Goal: Use online tool/utility: Utilize a website feature to perform a specific function

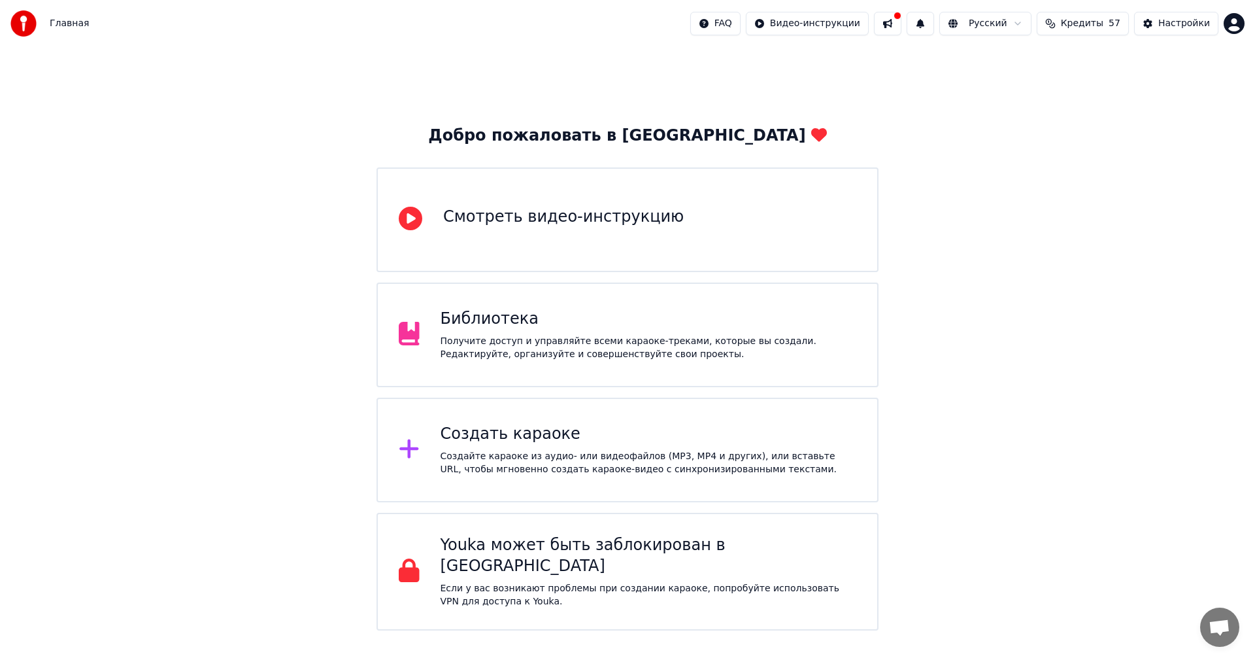
click at [486, 473] on div "Создайте караоке из аудио- или видеофайлов (MP3, MP4 и других), или вставьте UR…" at bounding box center [649, 463] width 416 height 26
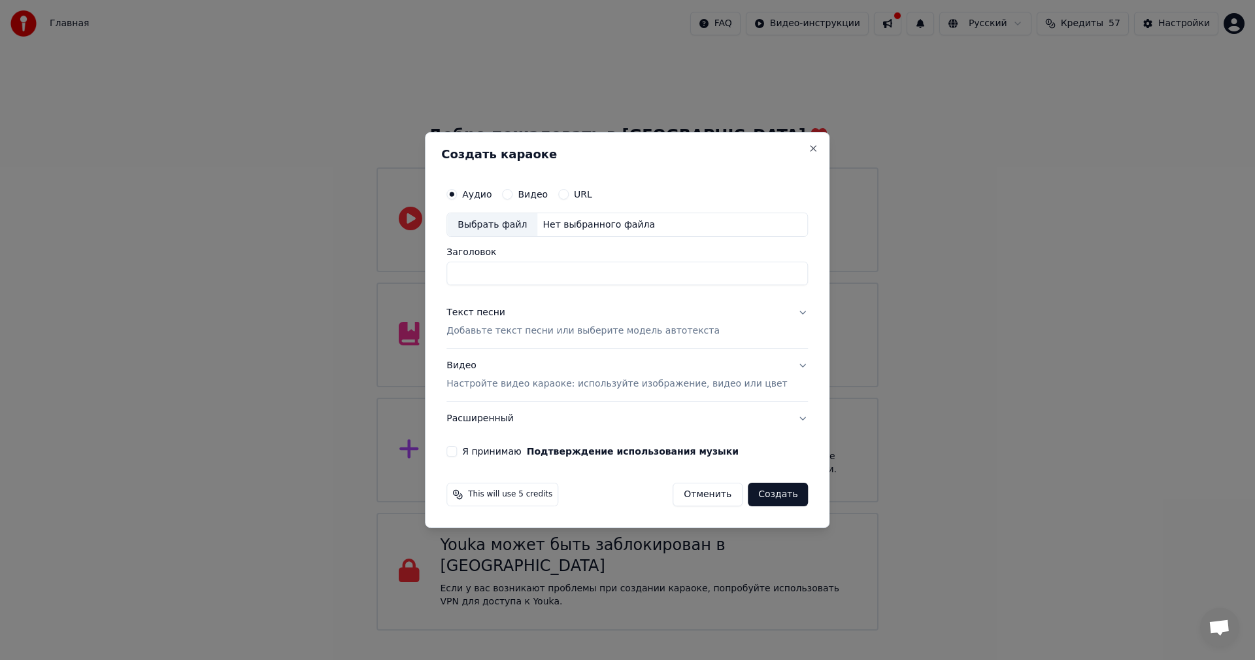
click at [476, 228] on div "Выбрать файл" at bounding box center [492, 225] width 90 height 24
type input "**********"
click at [571, 337] on p "Добавьте текст песни или выберите модель автотекста" at bounding box center [583, 331] width 273 height 13
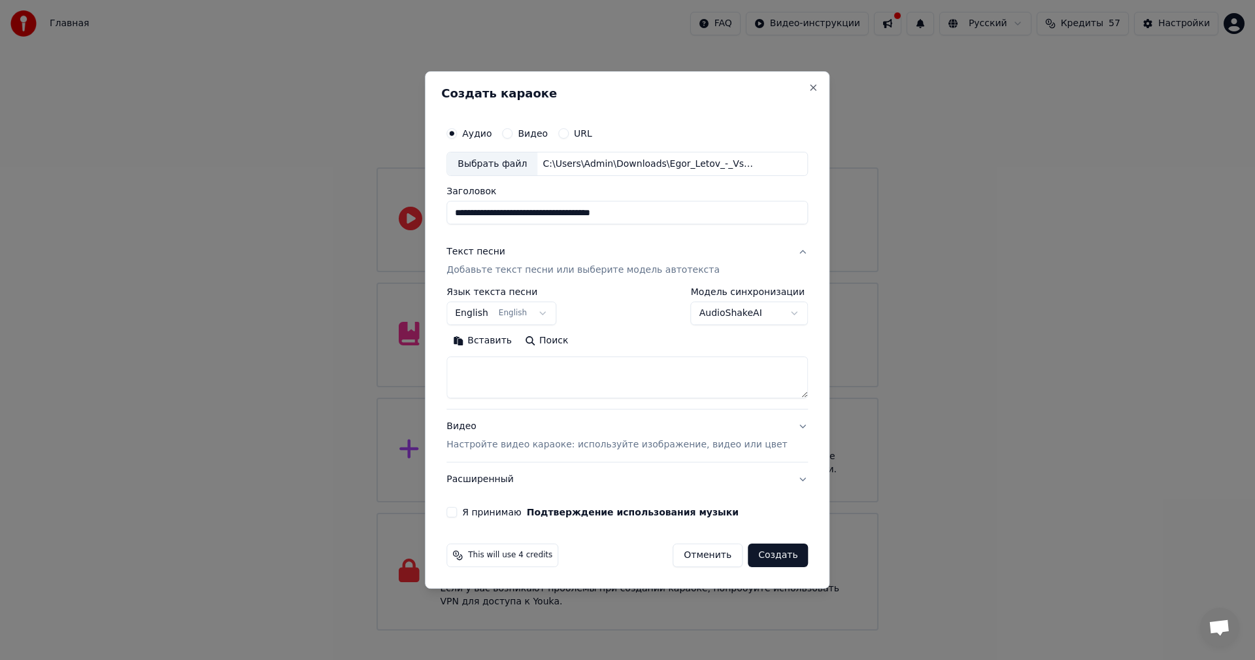
click at [549, 377] on textarea at bounding box center [628, 378] width 362 height 42
paste textarea "**********"
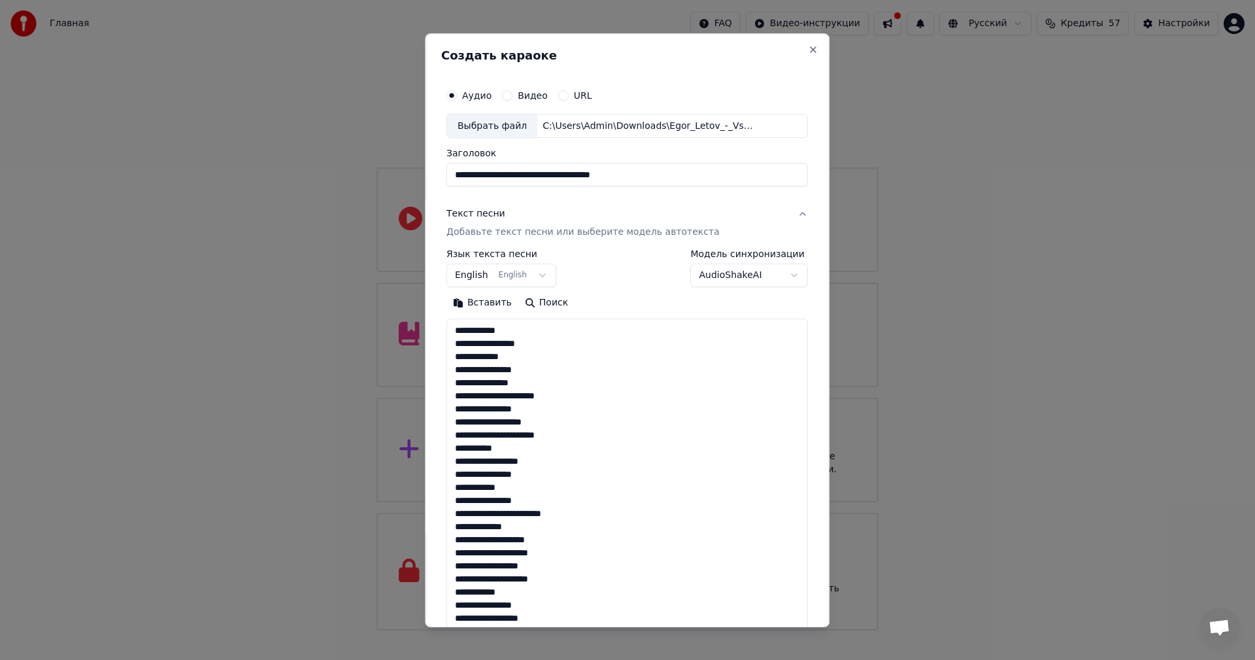
scroll to position [801, 0]
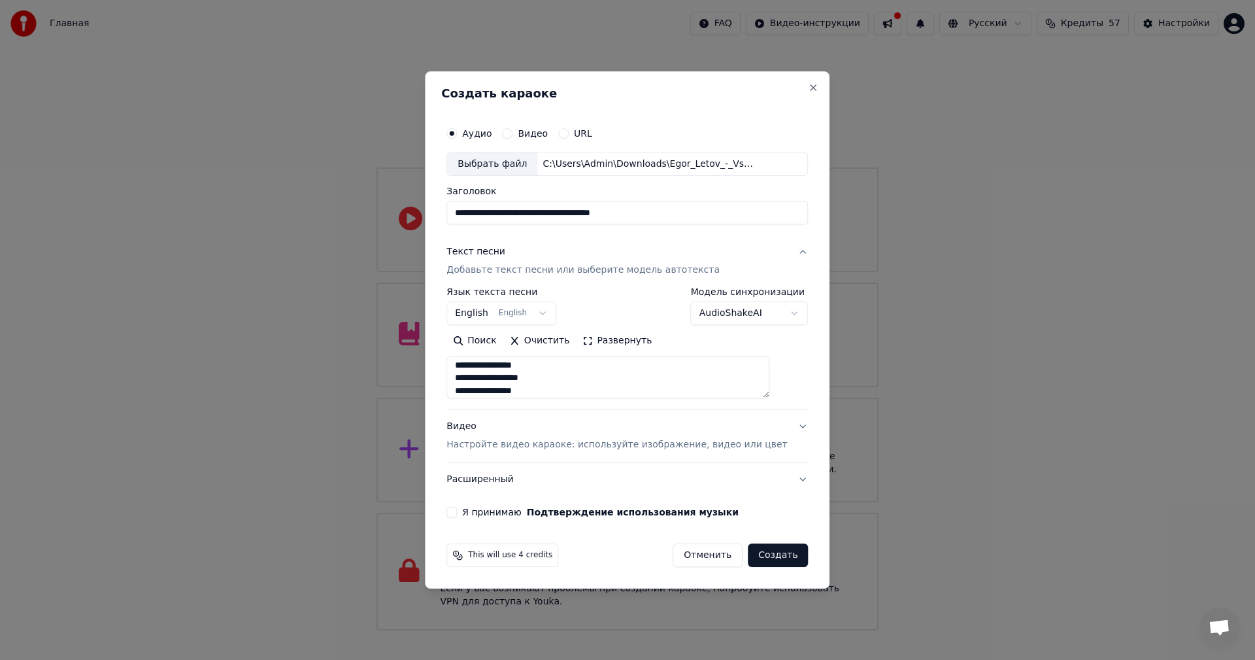
type textarea "**********"
click at [580, 439] on p "Настройте видео караоке: используйте изображение, видео или цвет" at bounding box center [617, 444] width 341 height 13
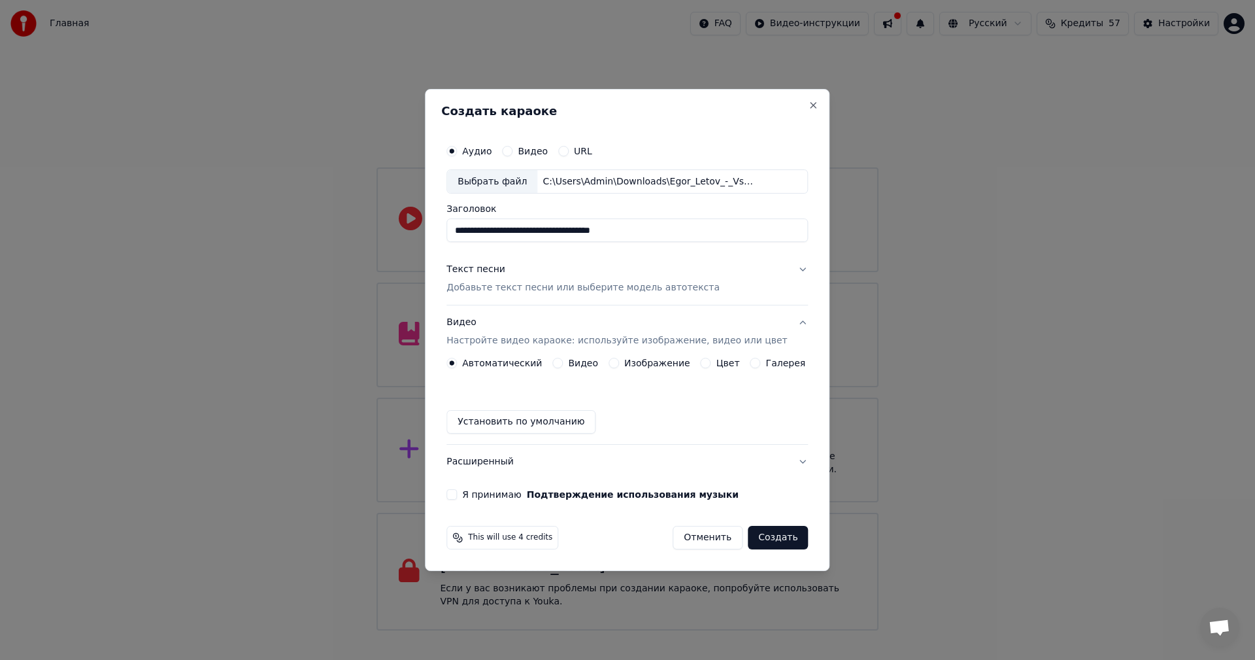
click at [618, 363] on button "Изображение" at bounding box center [614, 363] width 10 height 10
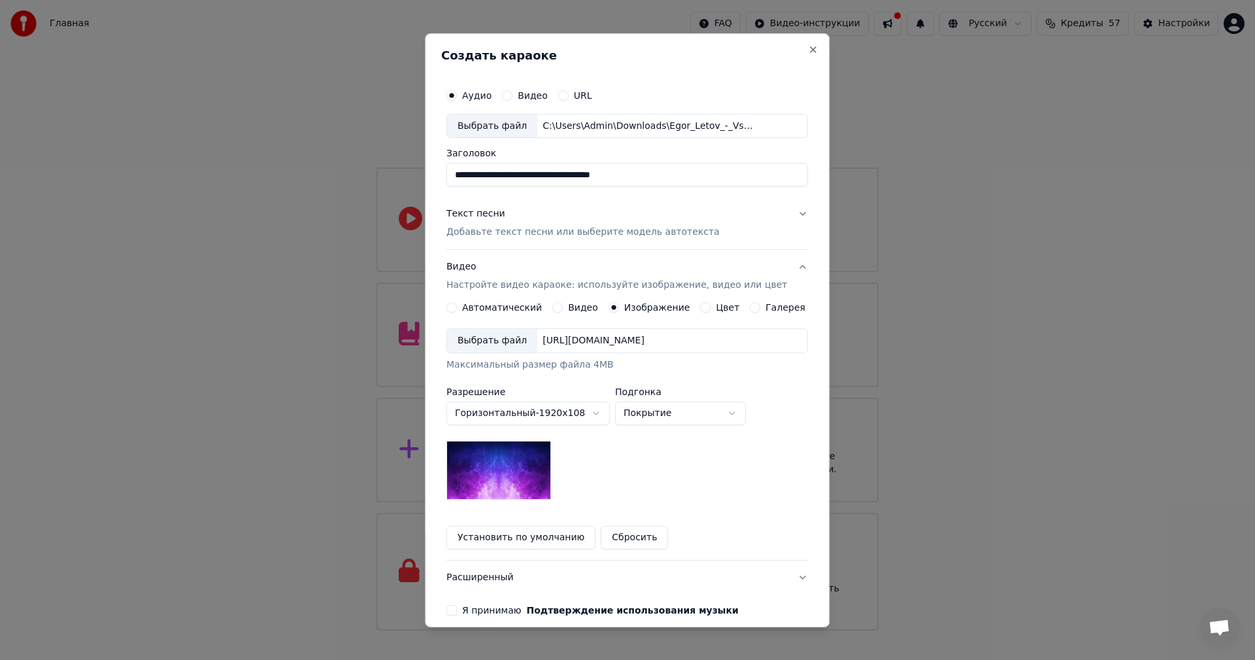
click at [499, 348] on div "Выбрать файл" at bounding box center [492, 341] width 90 height 24
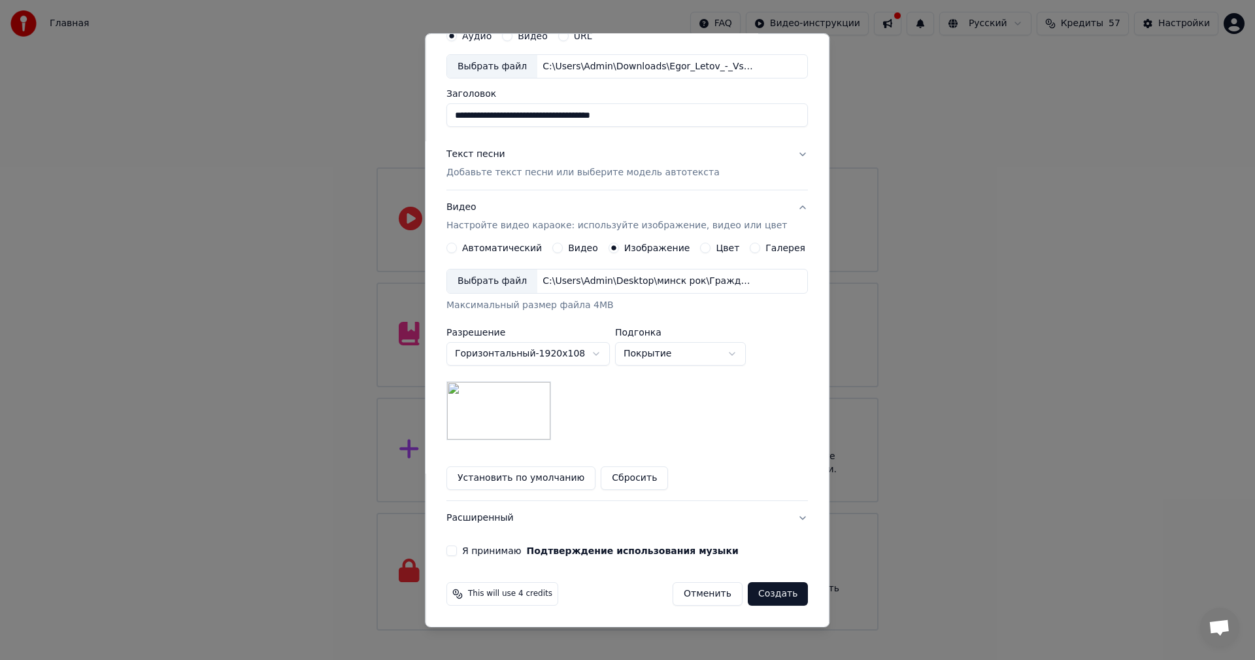
click at [457, 551] on button "Я принимаю Подтверждение использования музыки" at bounding box center [452, 550] width 10 height 10
click at [764, 590] on button "Создать" at bounding box center [778, 594] width 60 height 24
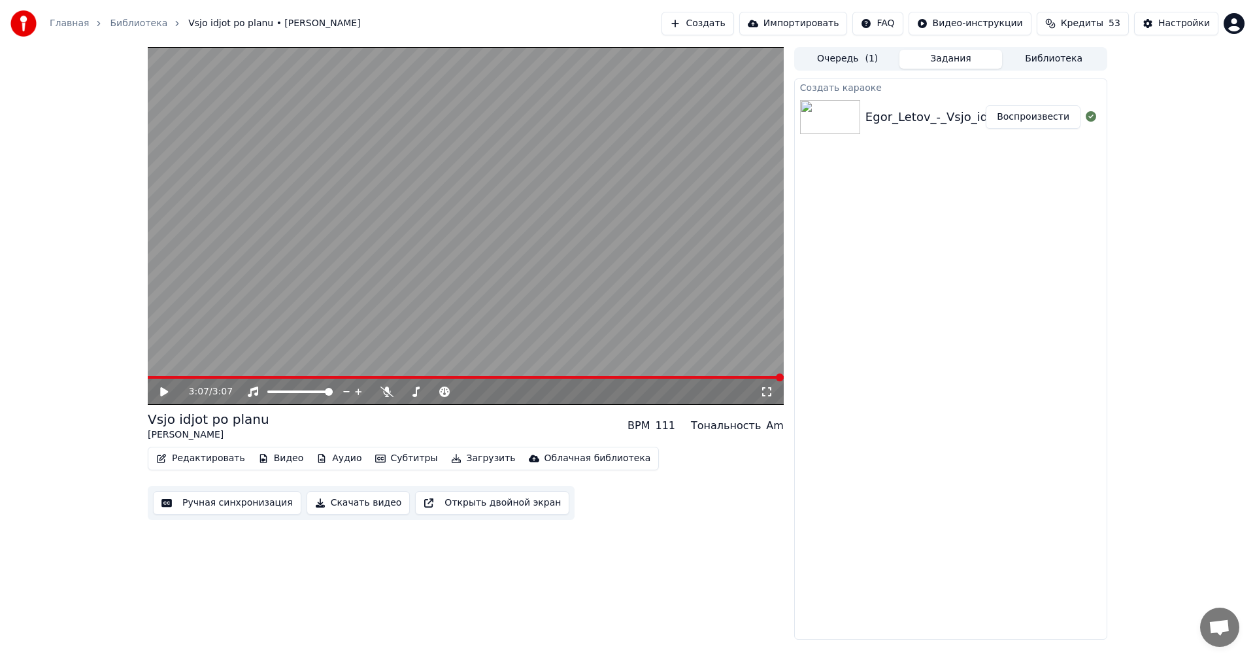
click at [394, 397] on div "3:07 / 3:07" at bounding box center [474, 391] width 571 height 13
click at [388, 395] on icon at bounding box center [386, 391] width 13 height 10
click at [247, 499] on button "Ручная синхронизация" at bounding box center [227, 503] width 148 height 24
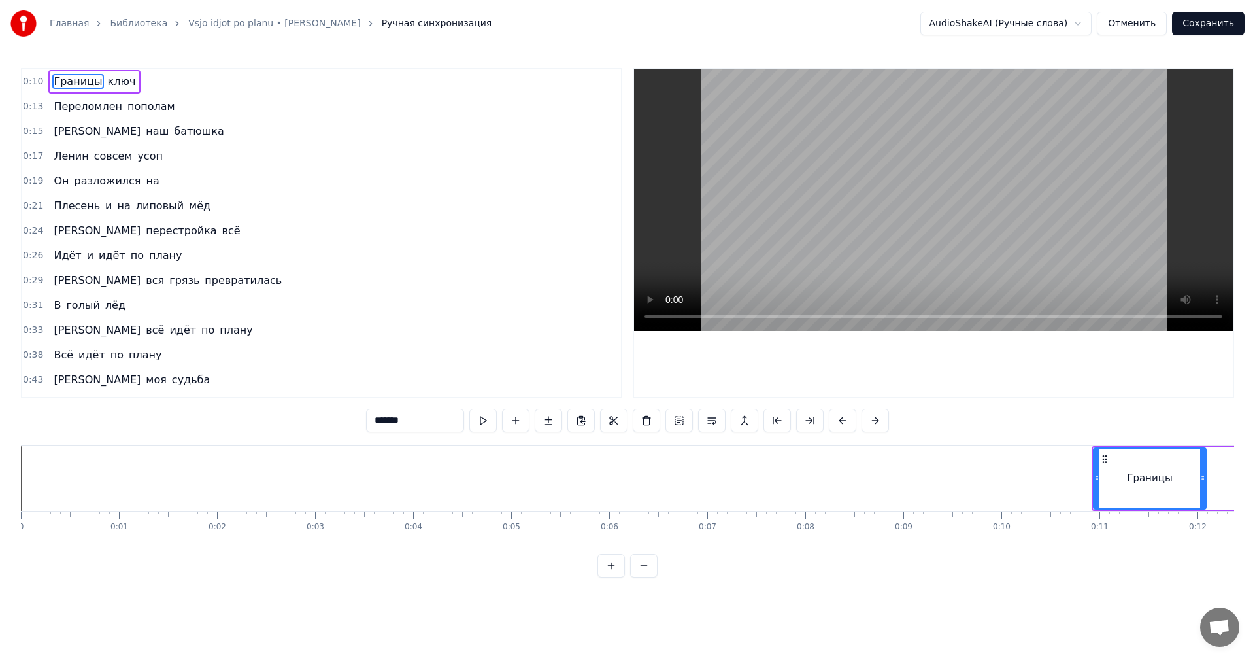
click at [1100, 163] on video at bounding box center [933, 200] width 599 height 262
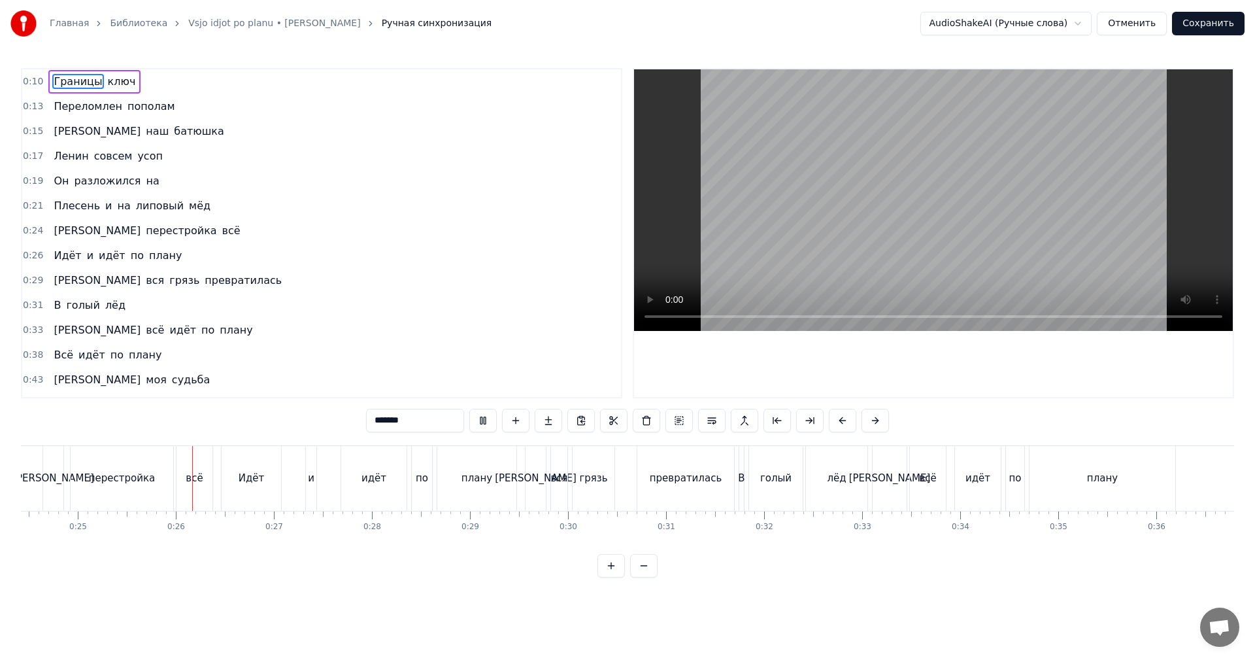
scroll to position [0, 2401]
click at [1087, 471] on div "плану" at bounding box center [1096, 478] width 31 height 15
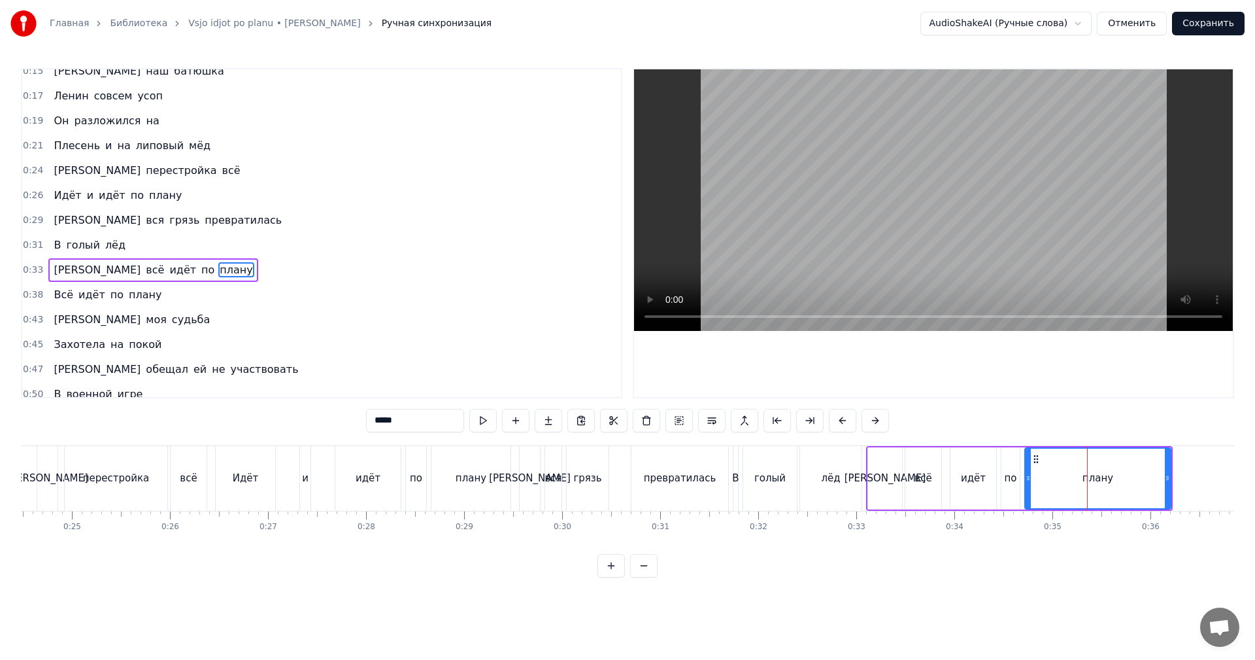
scroll to position [97, 0]
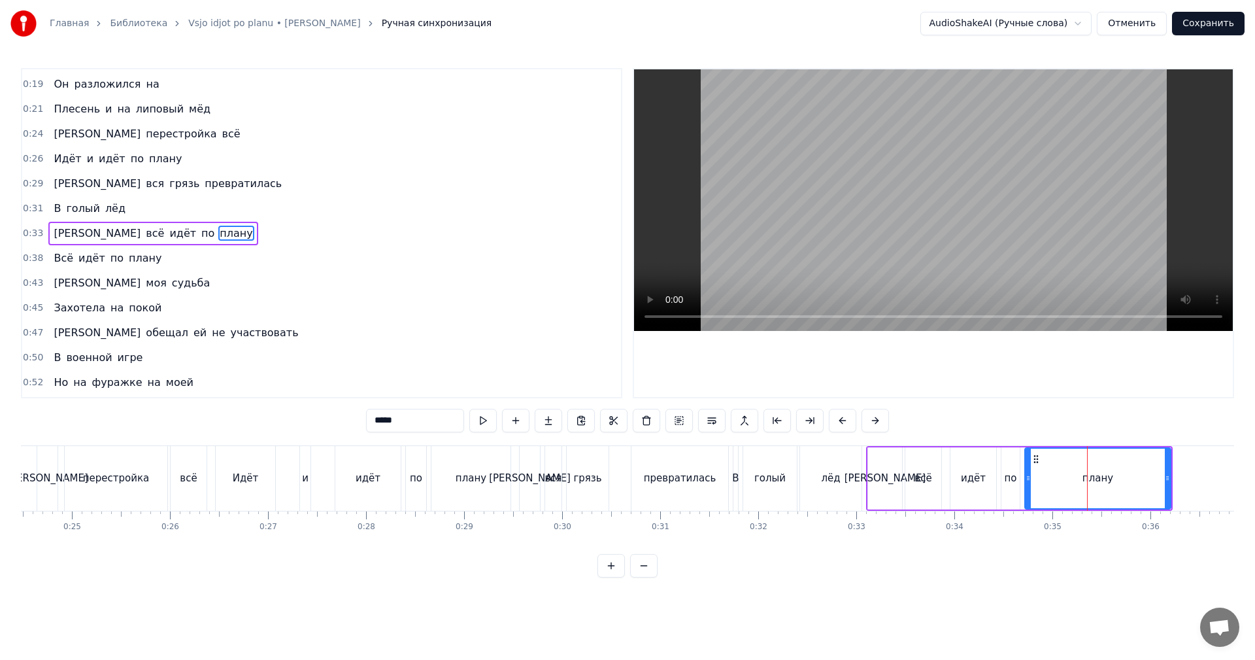
click at [959, 210] on video at bounding box center [933, 200] width 599 height 262
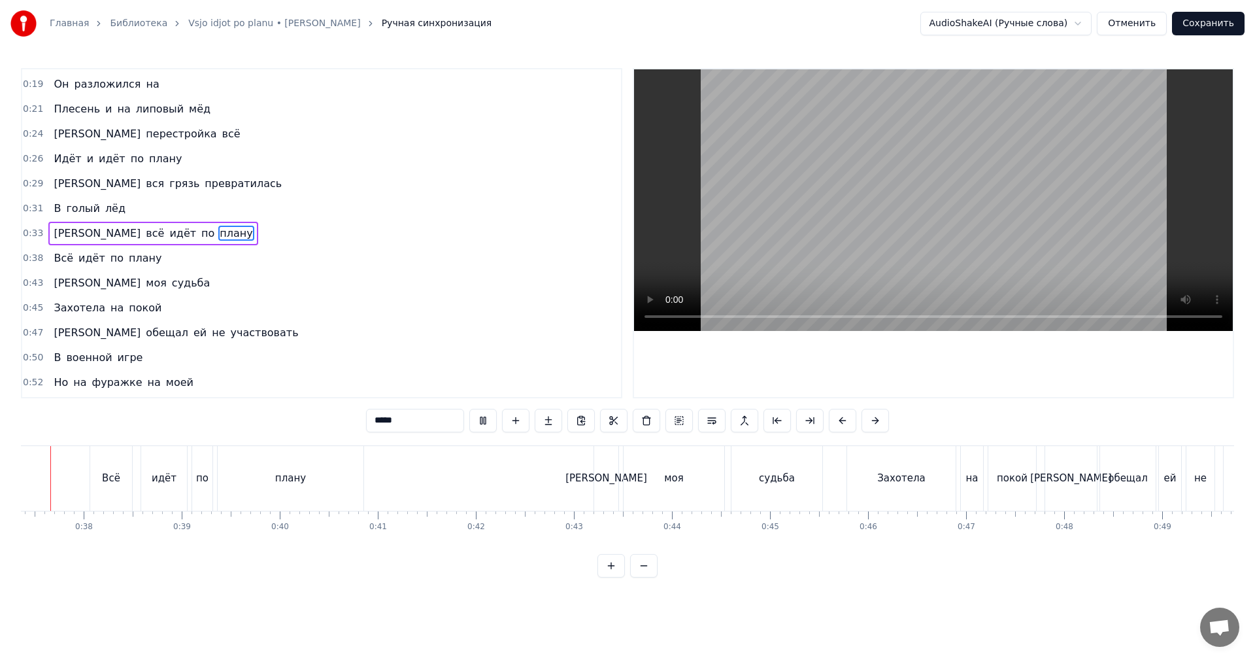
scroll to position [0, 3631]
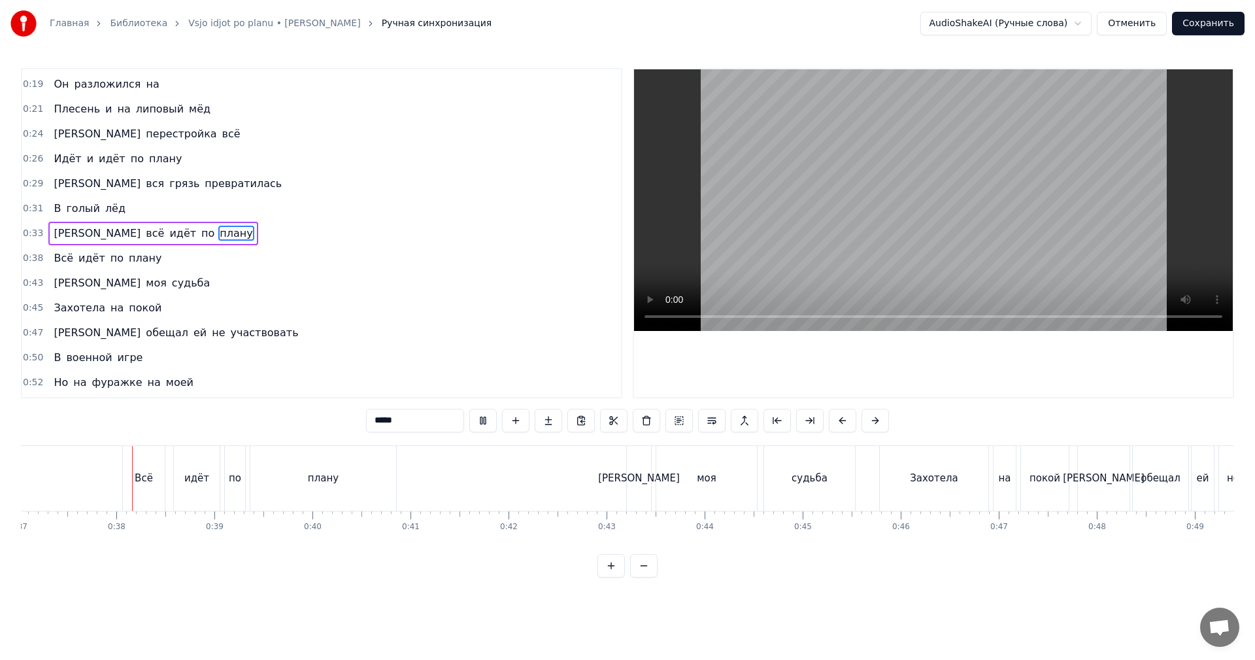
click at [809, 472] on div "судьба" at bounding box center [810, 478] width 36 height 15
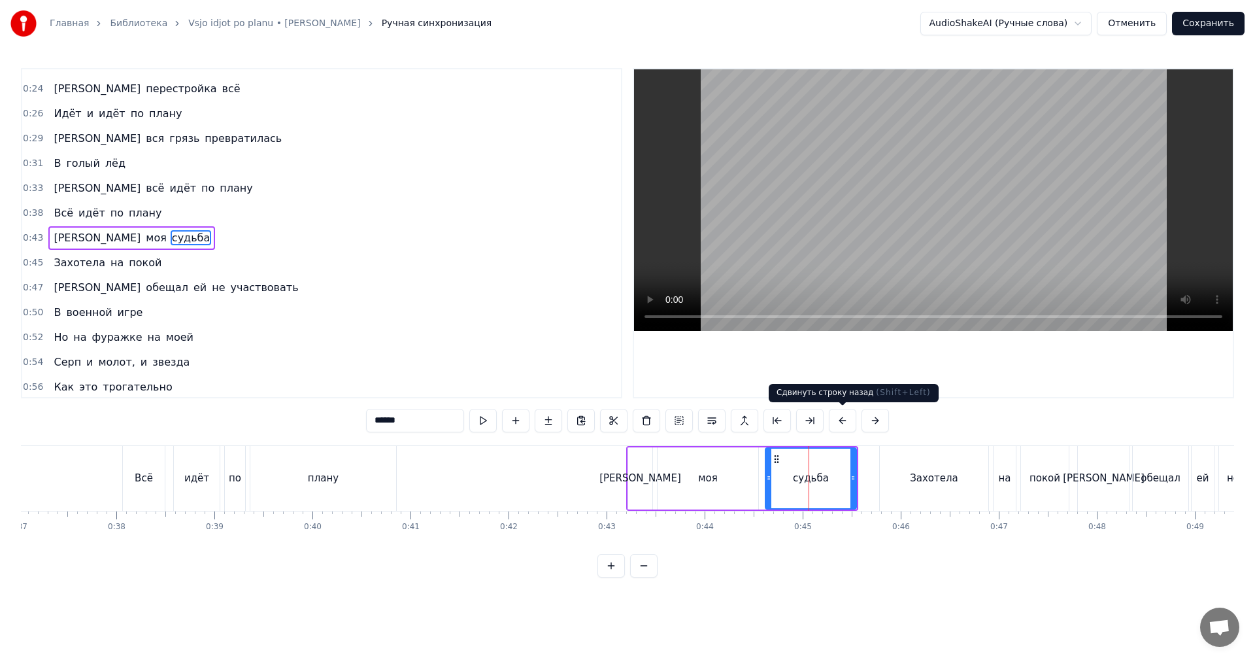
scroll to position [146, 0]
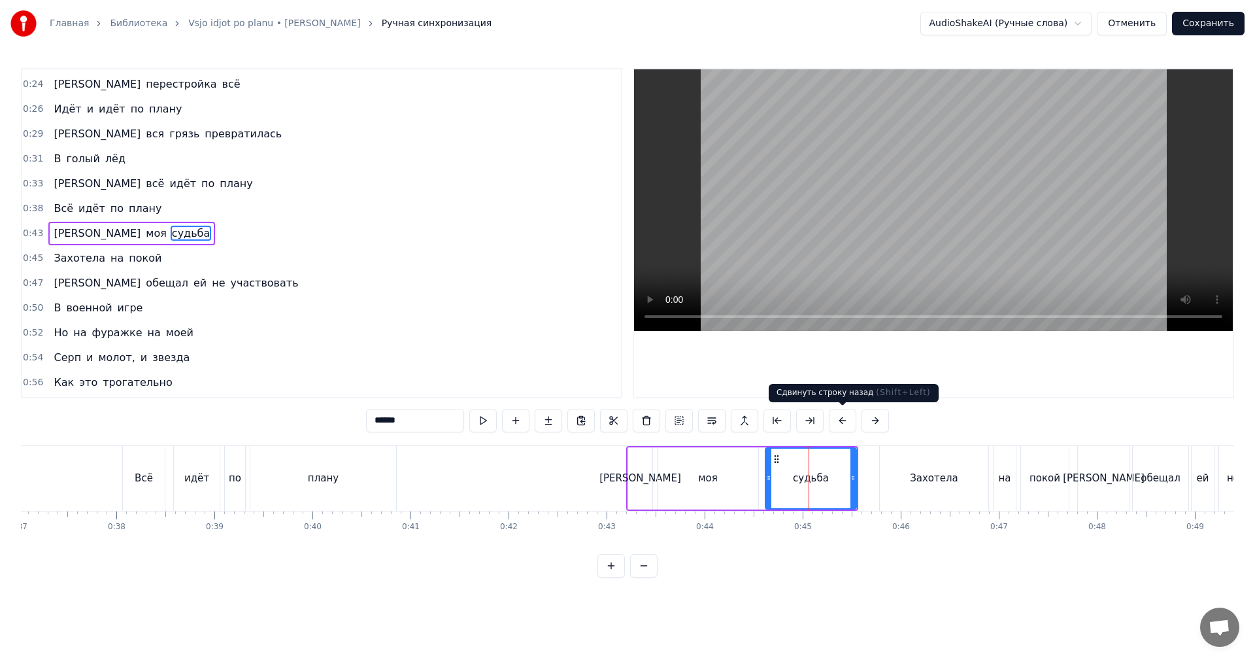
click at [856, 239] on video at bounding box center [933, 200] width 599 height 262
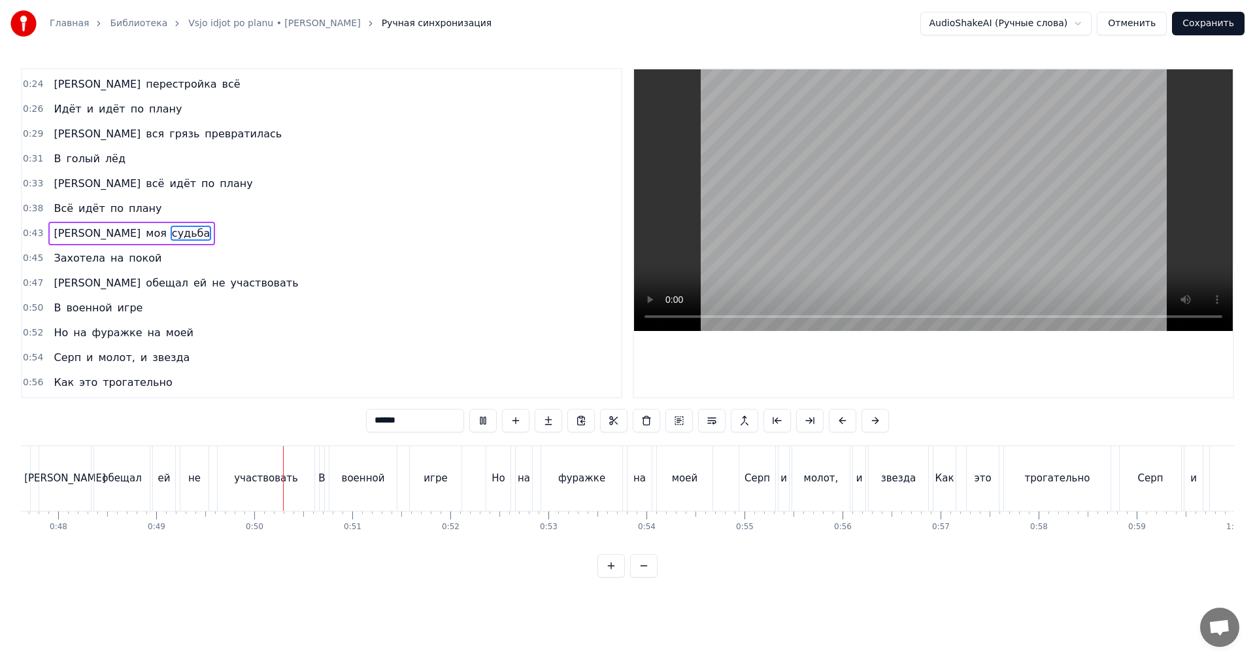
scroll to position [0, 4677]
click at [1028, 464] on div "трогательно" at bounding box center [1050, 478] width 107 height 65
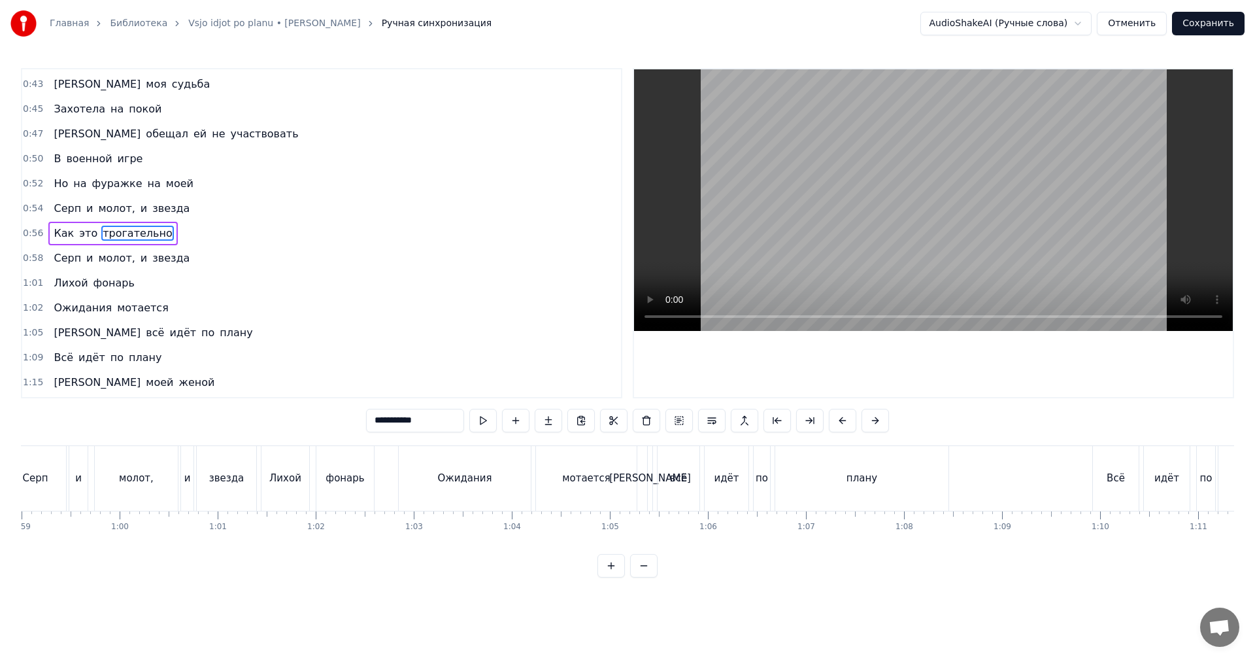
scroll to position [0, 5788]
click at [828, 457] on div "плану" at bounding box center [858, 478] width 173 height 65
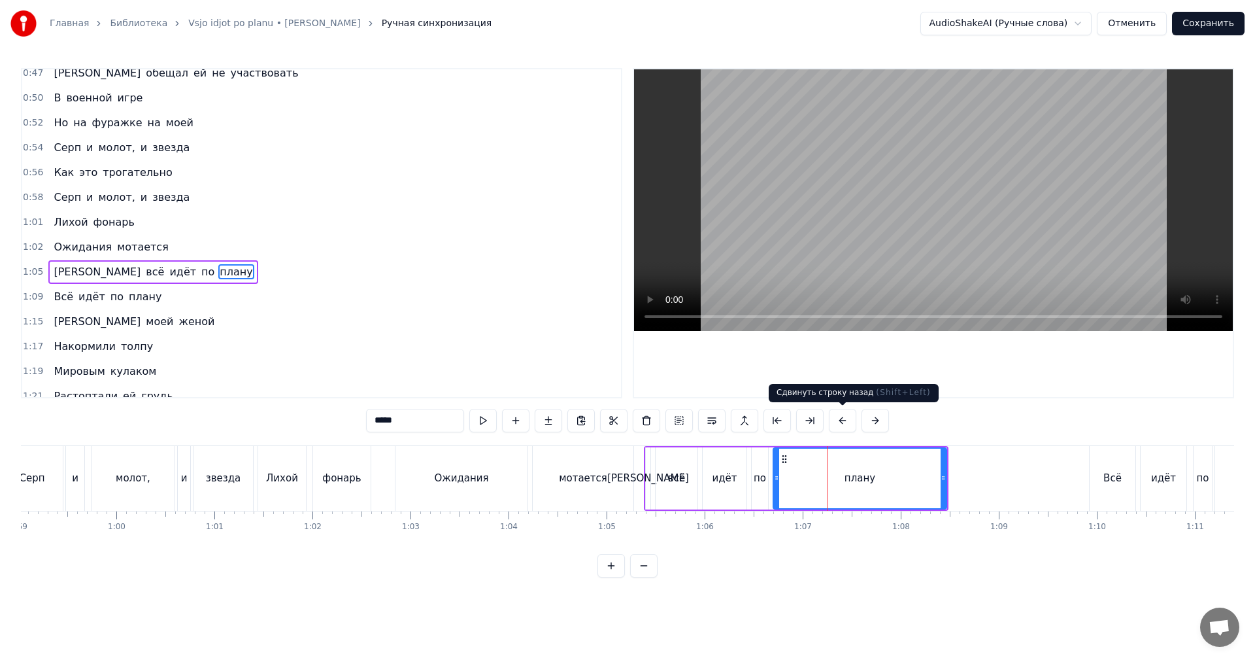
scroll to position [395, 0]
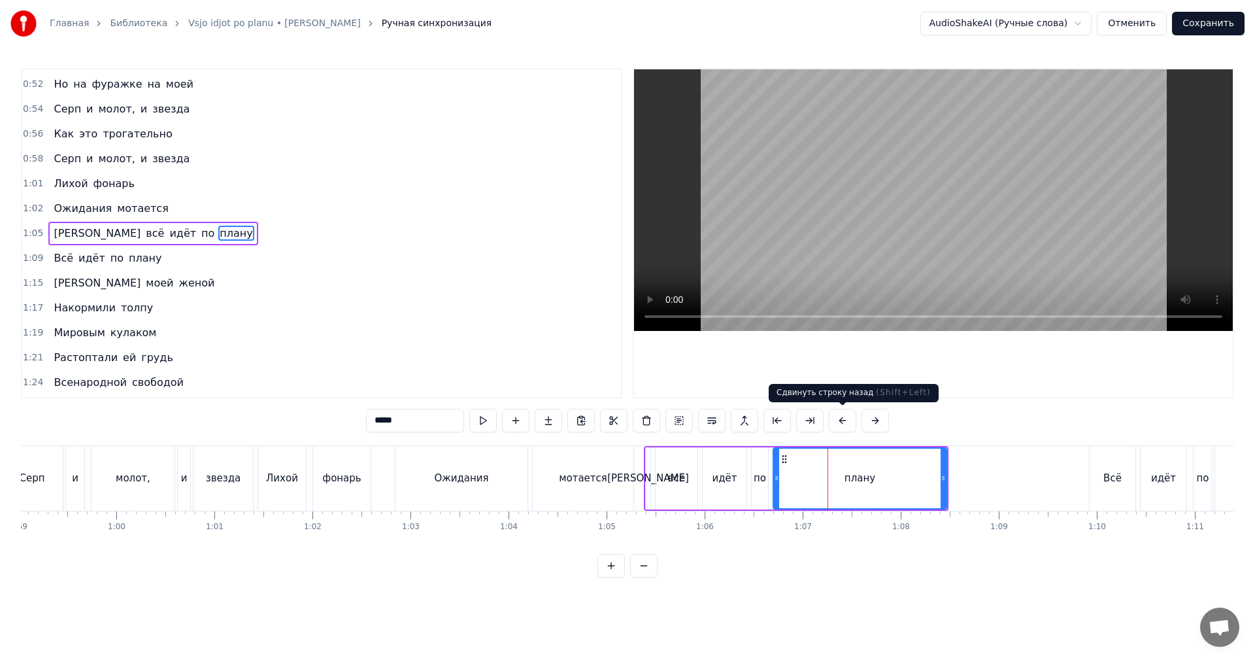
click at [843, 202] on video at bounding box center [933, 200] width 599 height 262
click at [511, 459] on div "Ожидания" at bounding box center [462, 478] width 132 height 65
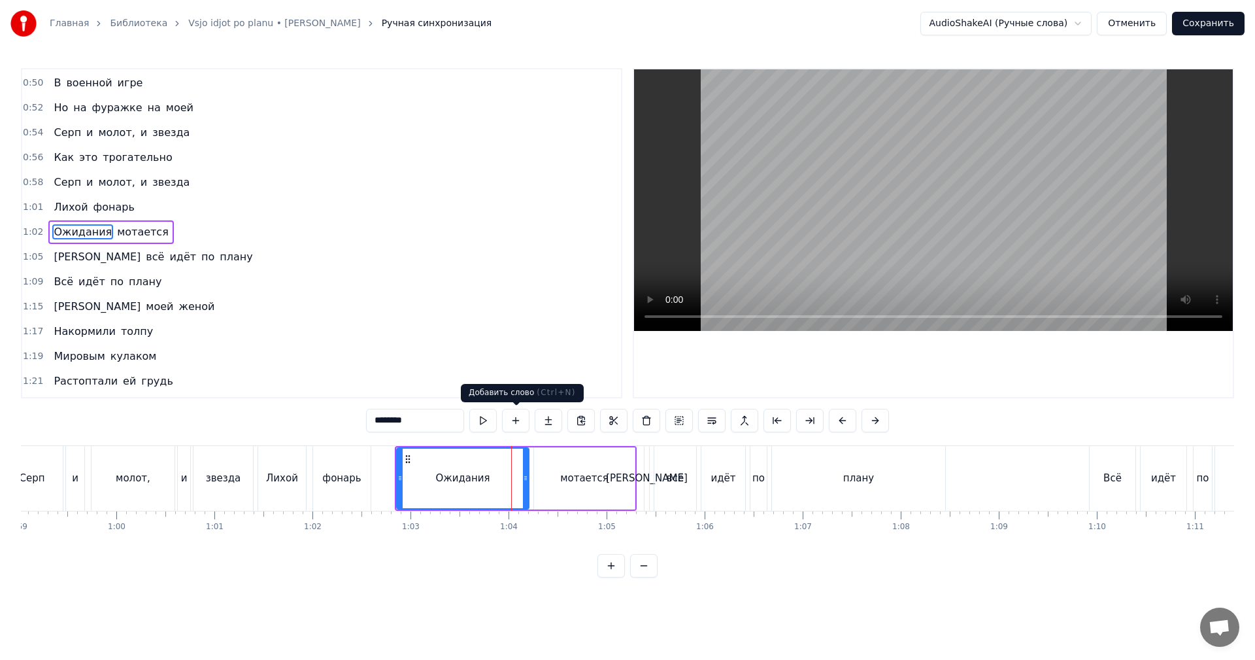
scroll to position [370, 0]
click at [797, 208] on video at bounding box center [933, 200] width 599 height 262
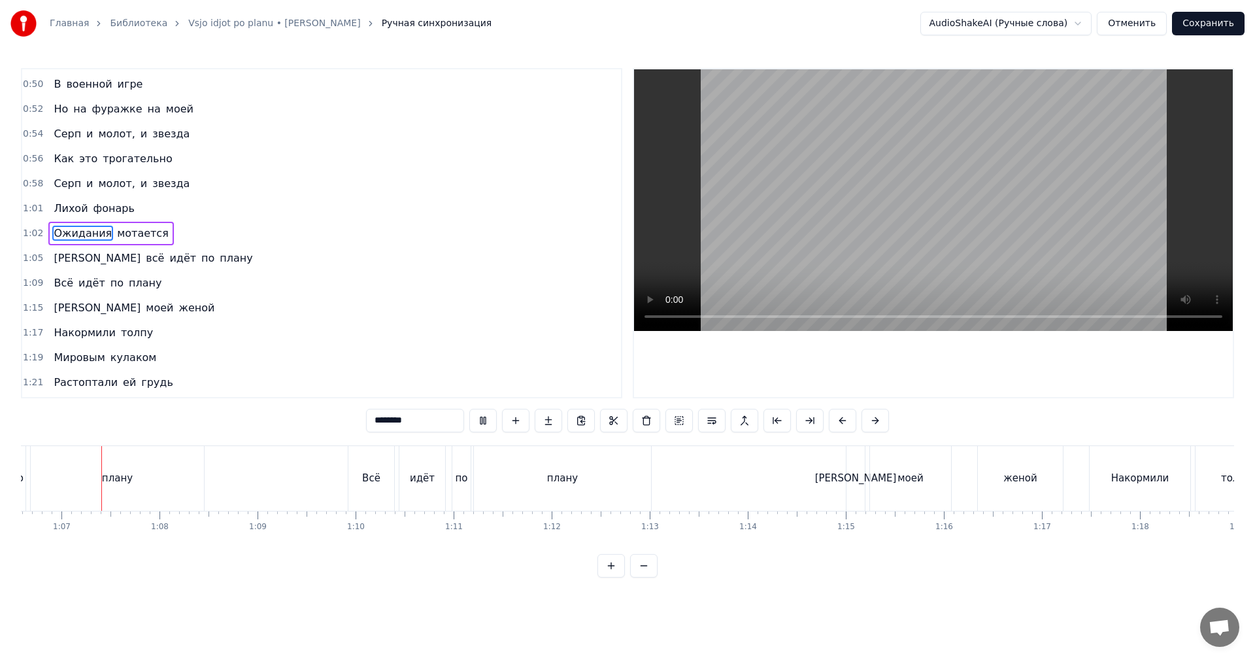
scroll to position [0, 6520]
click at [858, 473] on div "[PERSON_NAME]" at bounding box center [865, 478] width 18 height 65
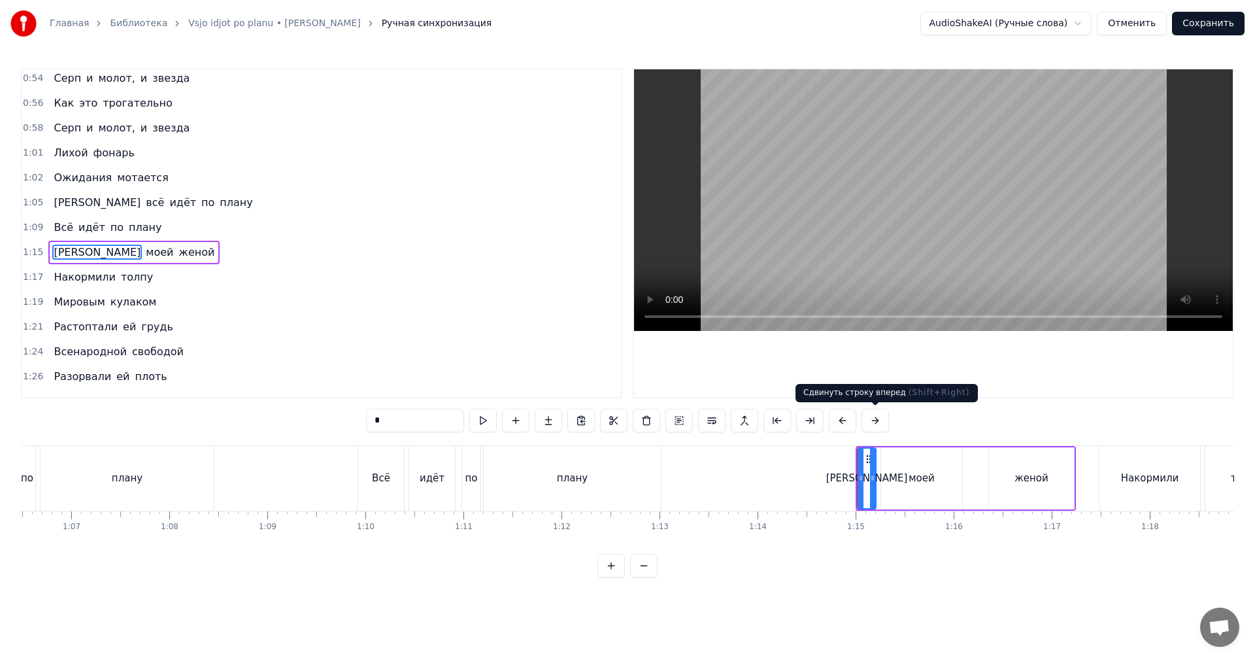
scroll to position [445, 0]
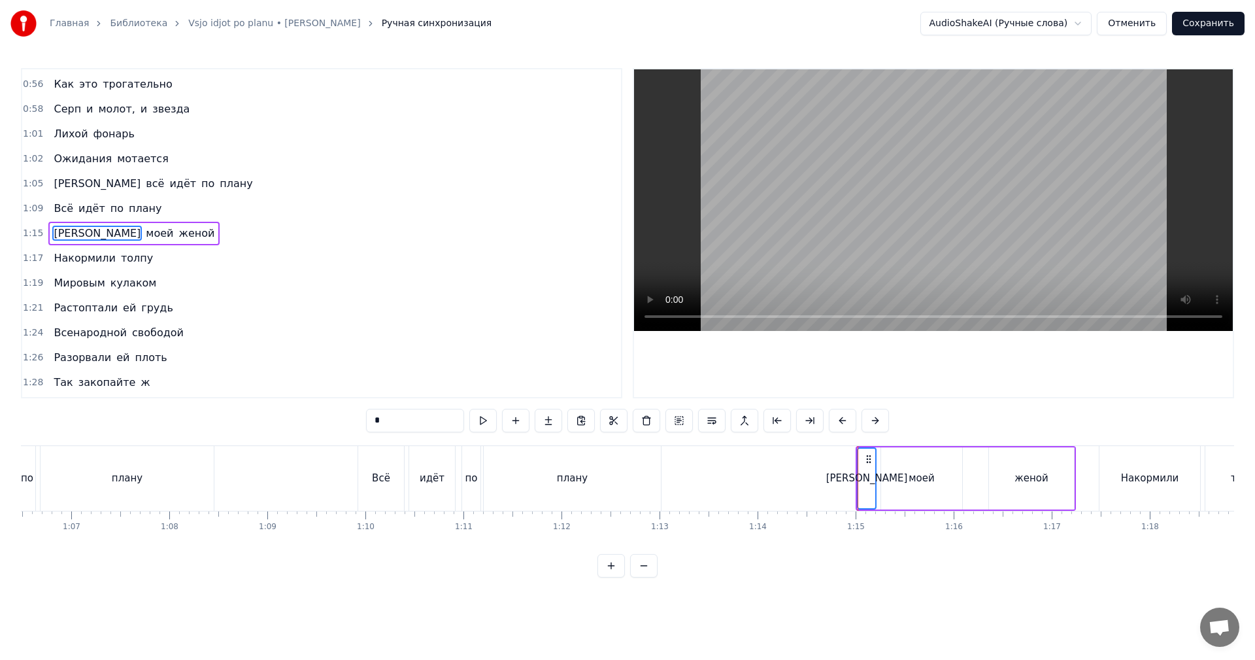
click at [924, 238] on video at bounding box center [933, 200] width 599 height 262
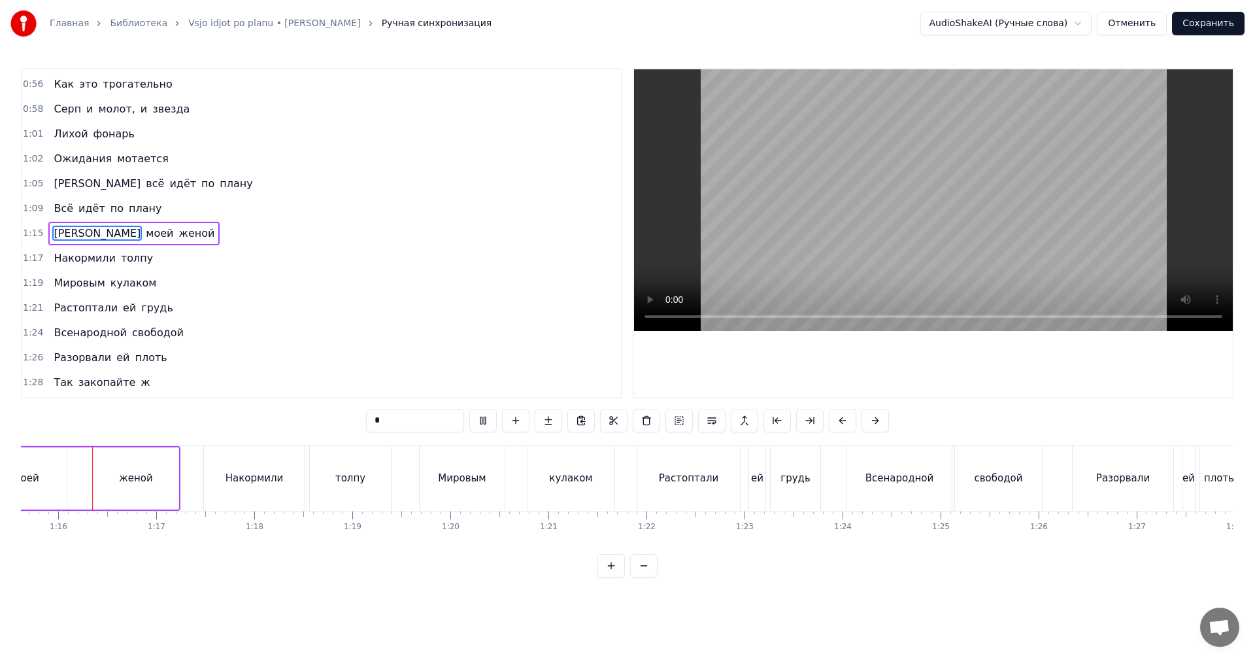
scroll to position [0, 7415]
click at [861, 465] on div "Всенародной" at bounding box center [900, 478] width 105 height 65
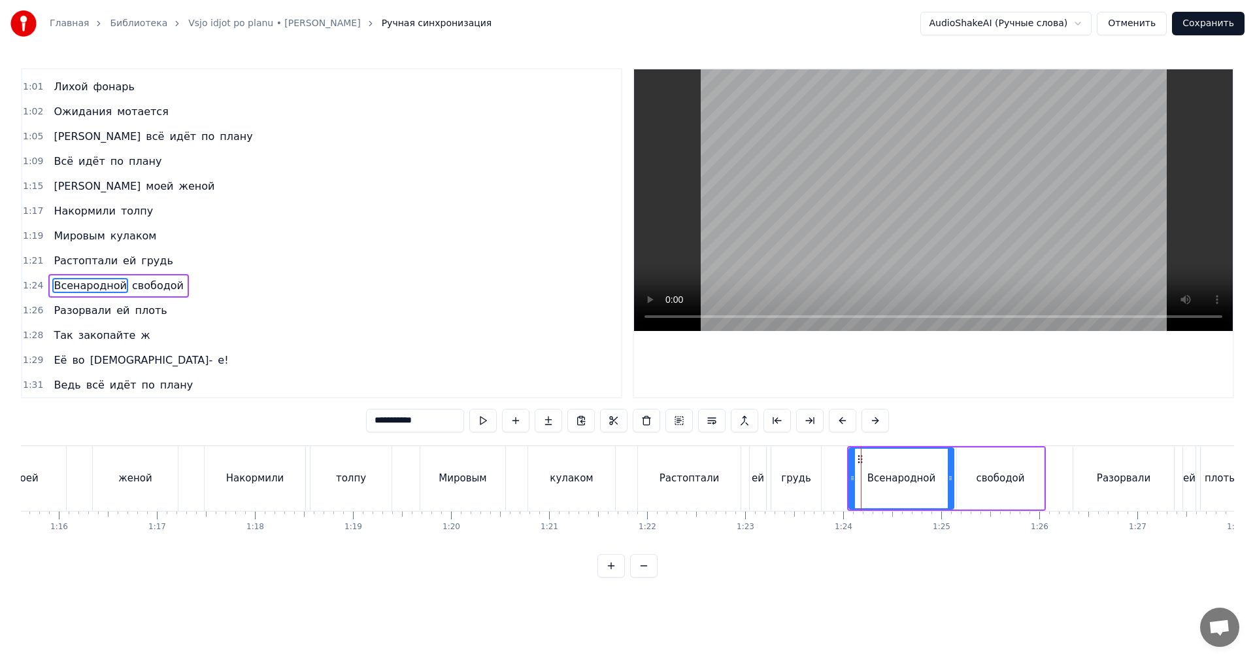
scroll to position [544, 0]
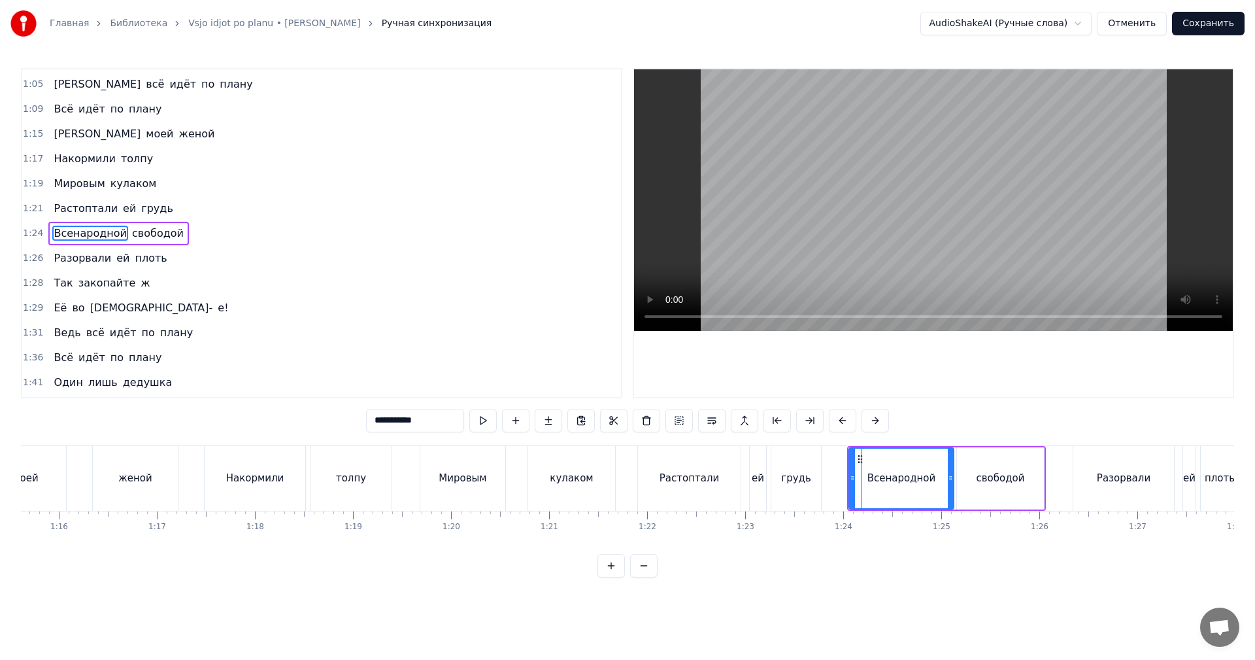
click at [900, 195] on video at bounding box center [933, 200] width 599 height 262
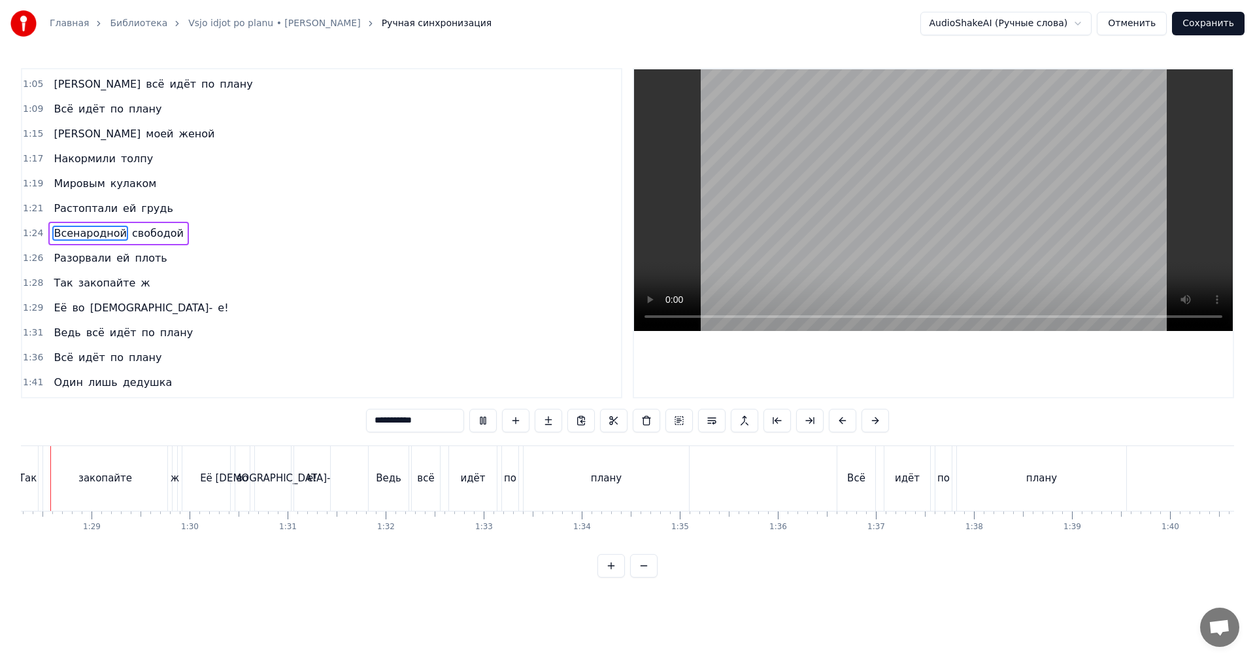
scroll to position [0, 8624]
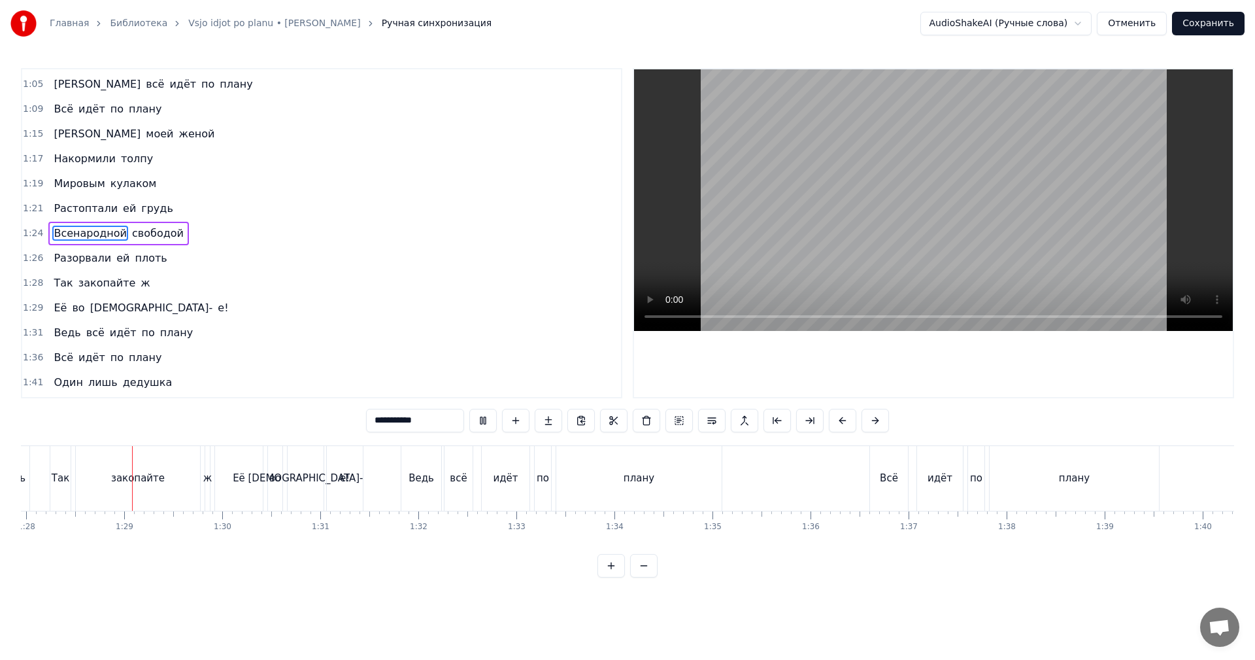
click at [895, 479] on div "Всё" at bounding box center [889, 478] width 18 height 15
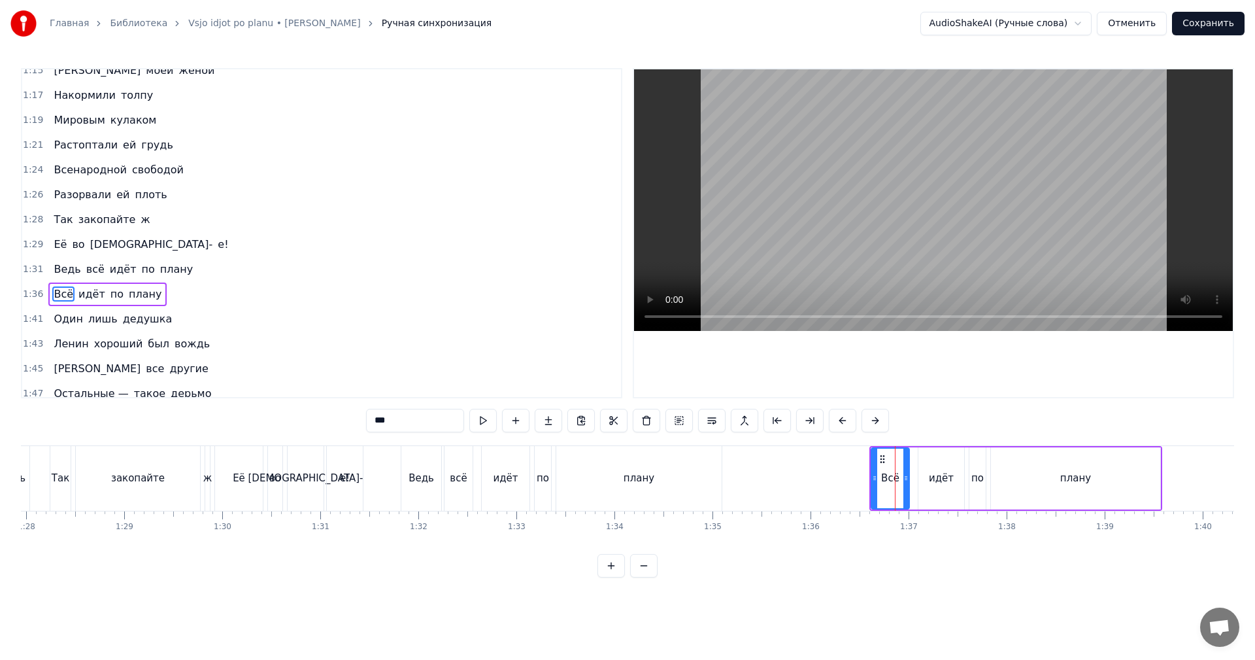
scroll to position [668, 0]
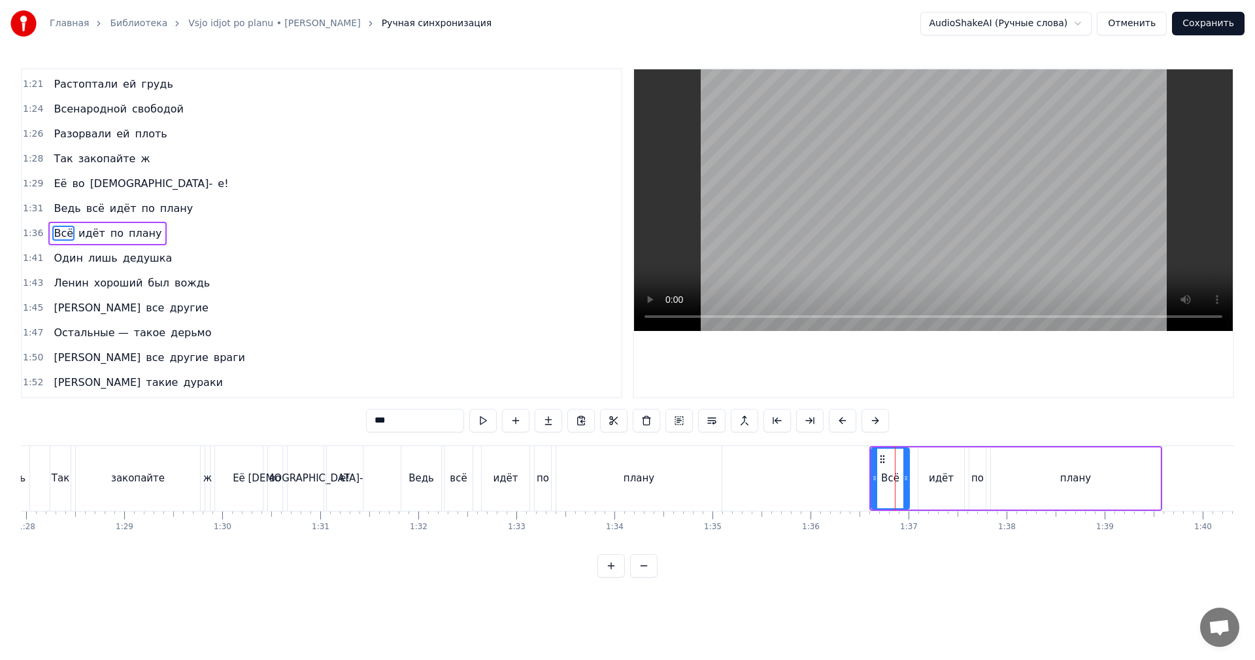
click at [918, 248] on video at bounding box center [933, 200] width 599 height 262
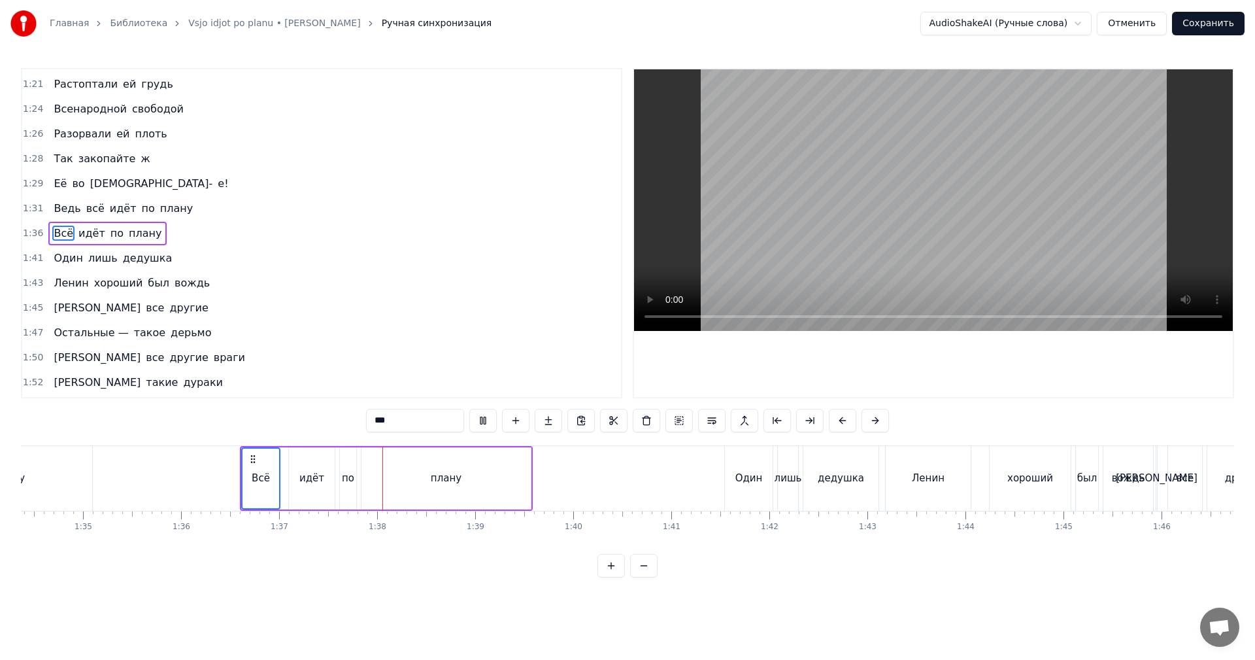
scroll to position [0, 9278]
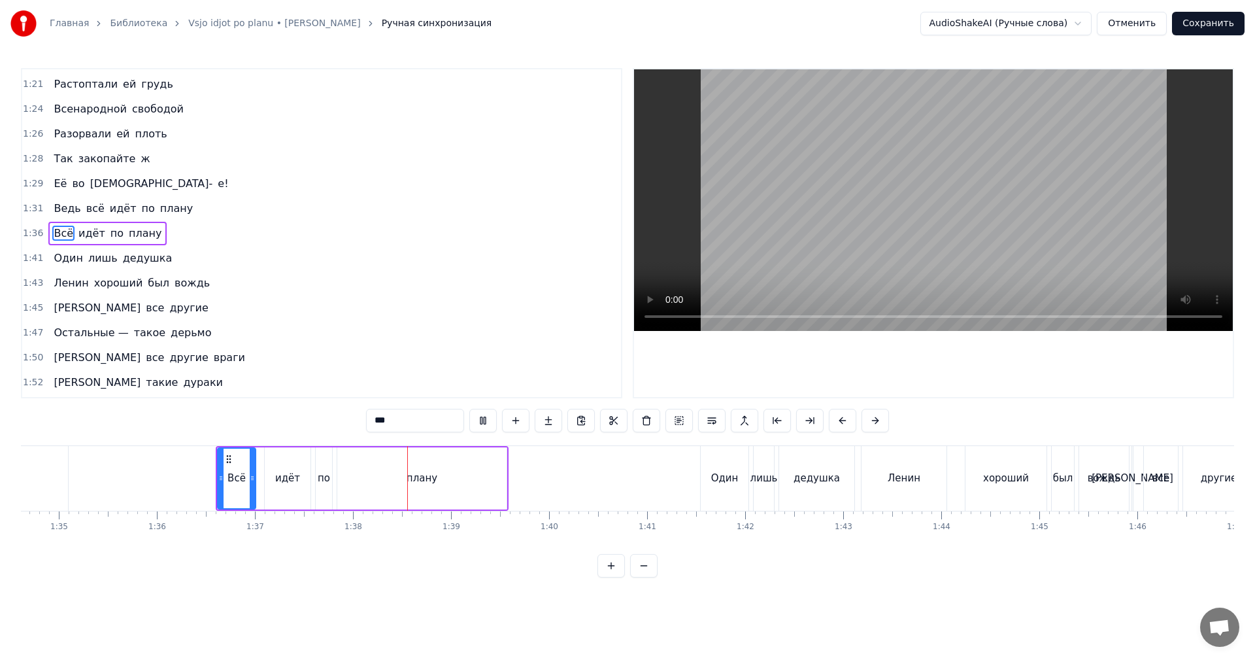
click at [704, 476] on div "Один" at bounding box center [725, 478] width 48 height 65
type input "****"
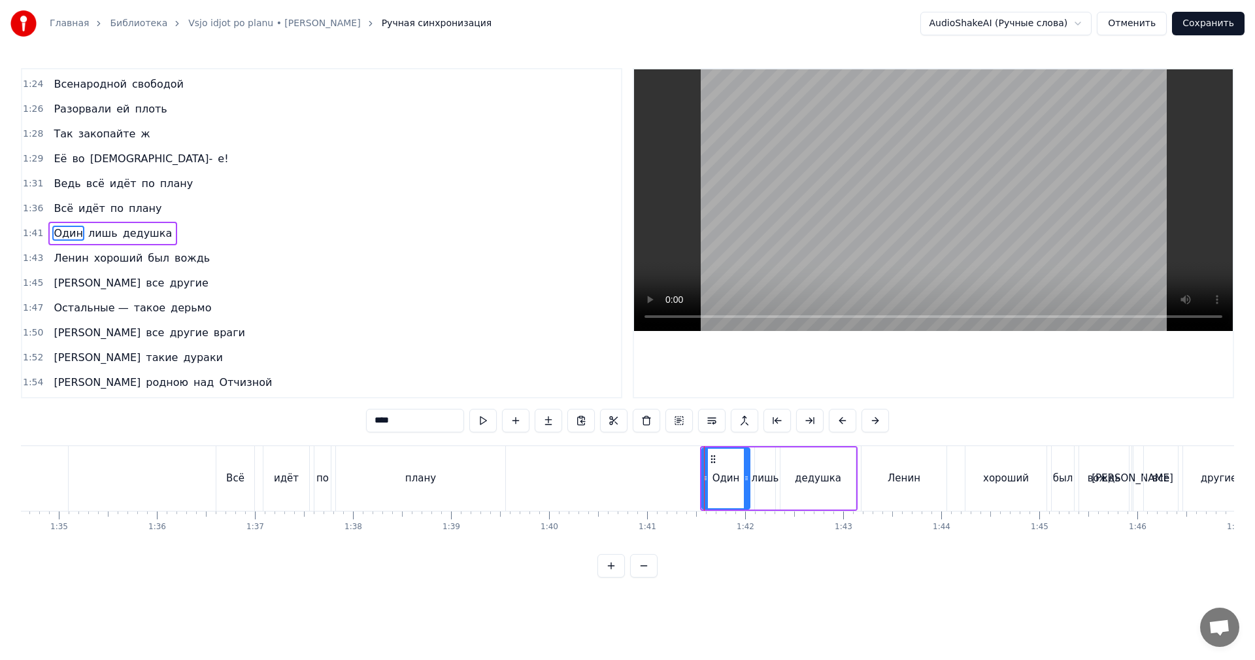
click at [856, 243] on video at bounding box center [933, 200] width 599 height 262
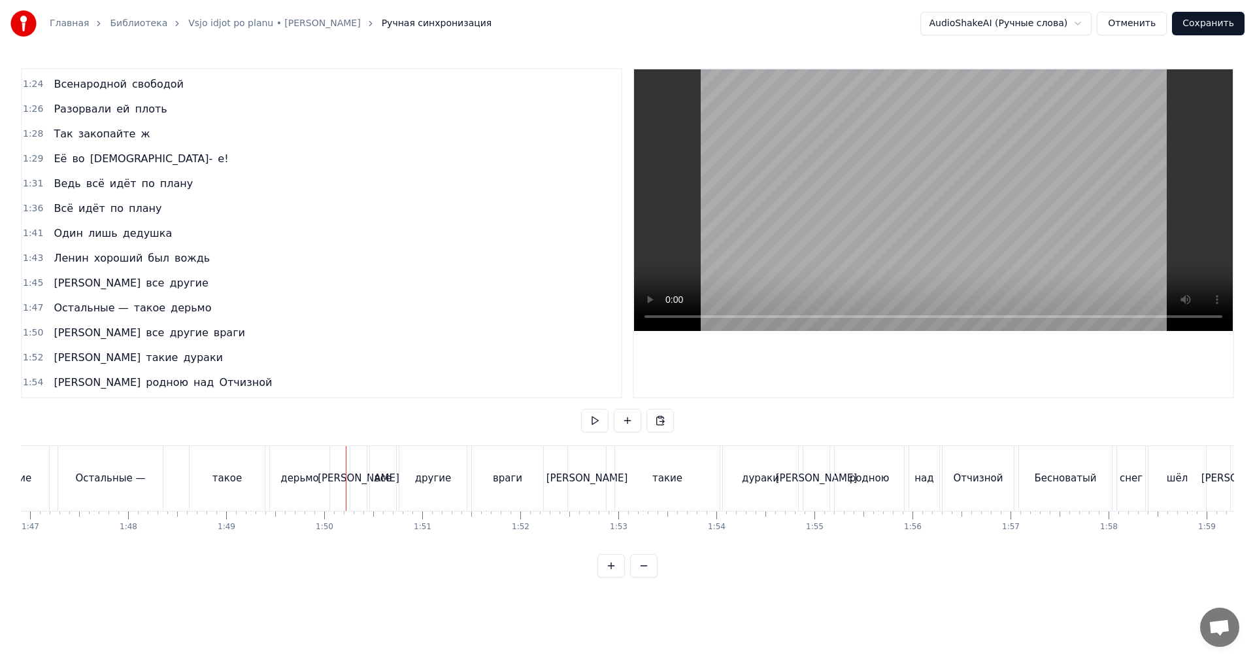
scroll to position [0, 10651]
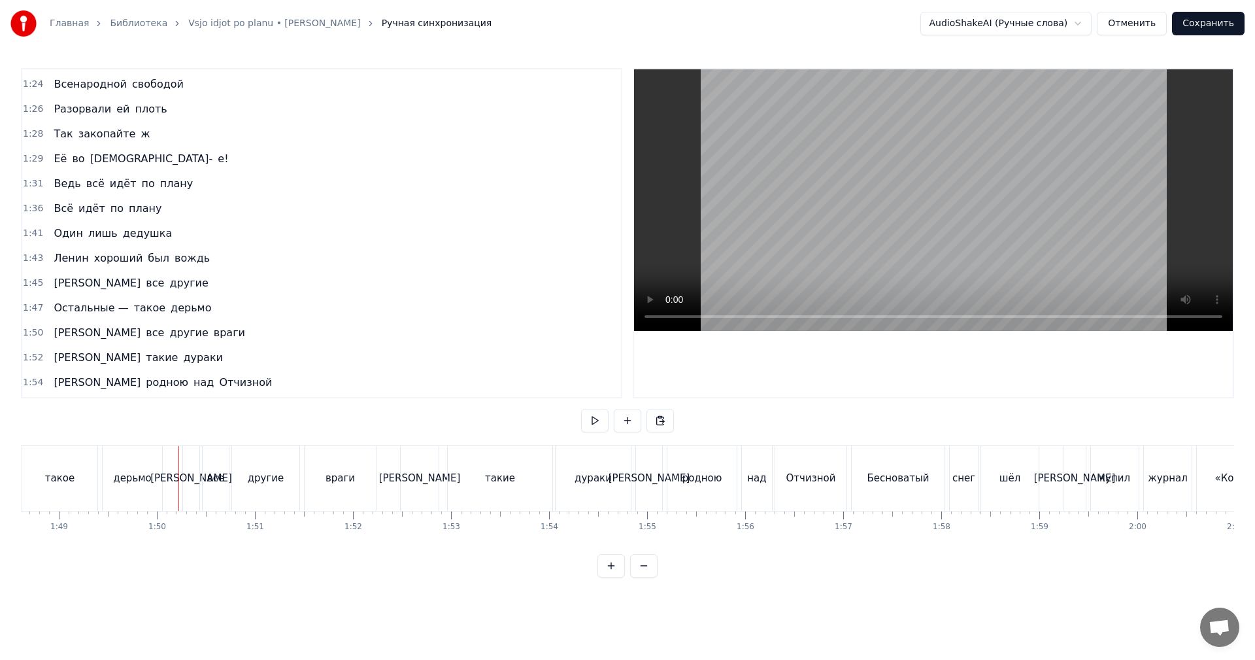
click at [888, 452] on div "Бесноватый" at bounding box center [898, 478] width 93 height 65
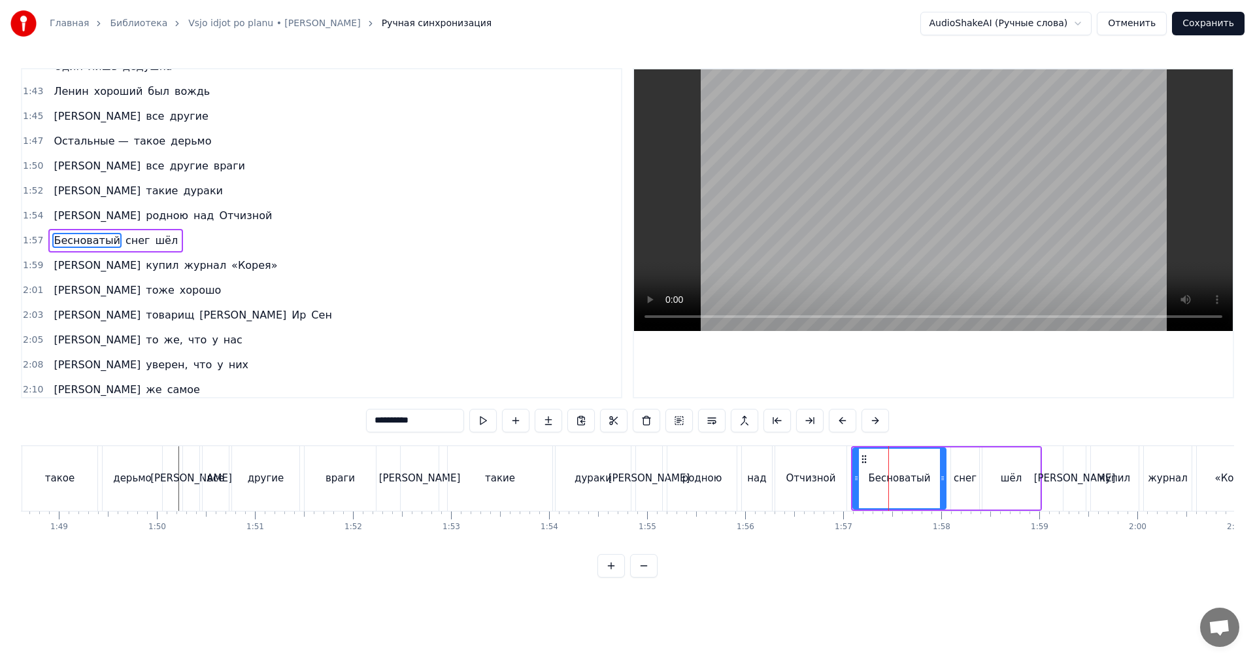
click at [894, 181] on video at bounding box center [933, 200] width 599 height 262
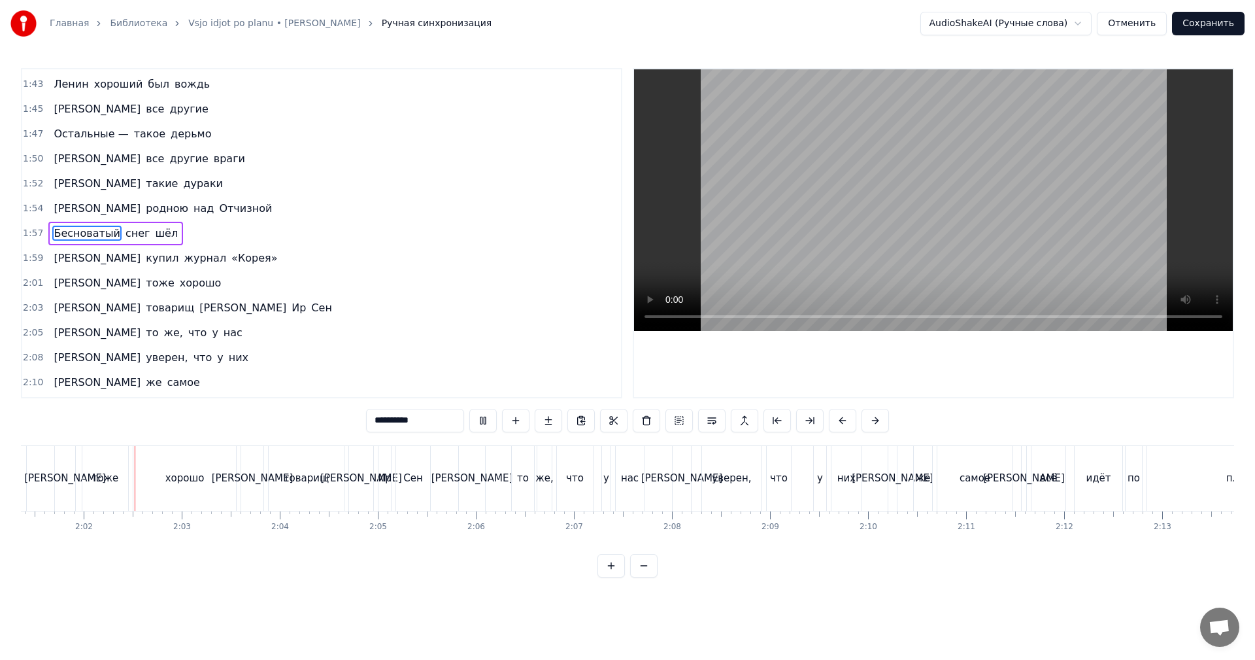
scroll to position [0, 11959]
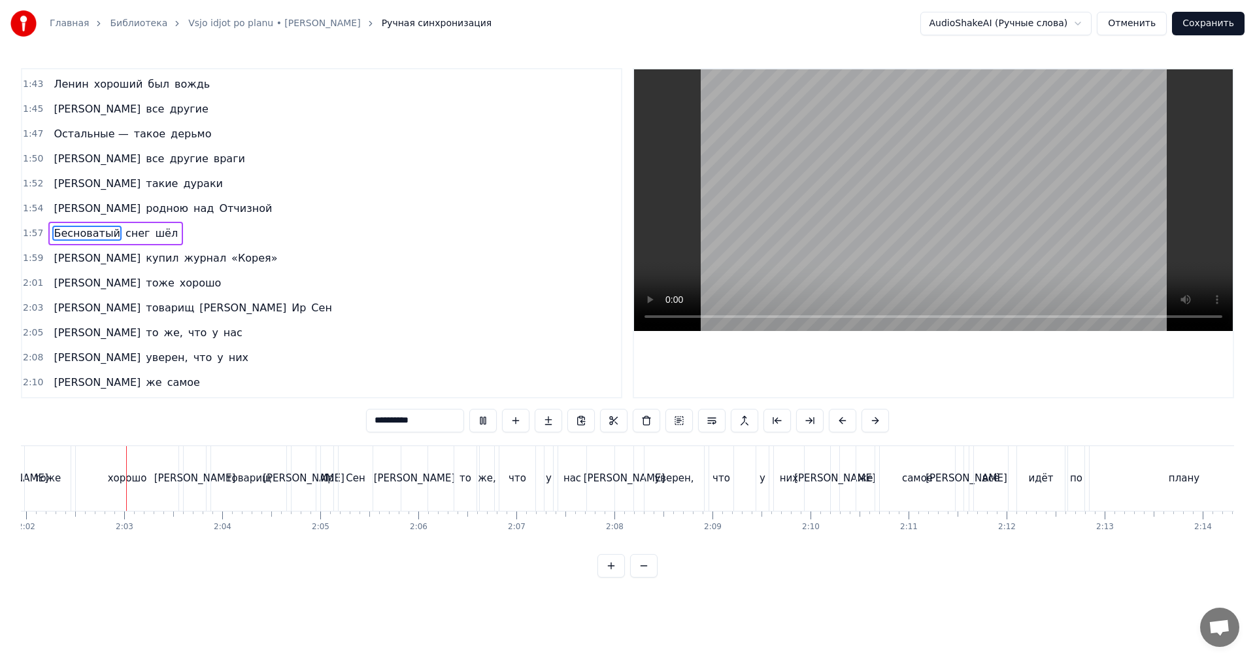
click at [1112, 447] on div "плану" at bounding box center [1184, 478] width 189 height 65
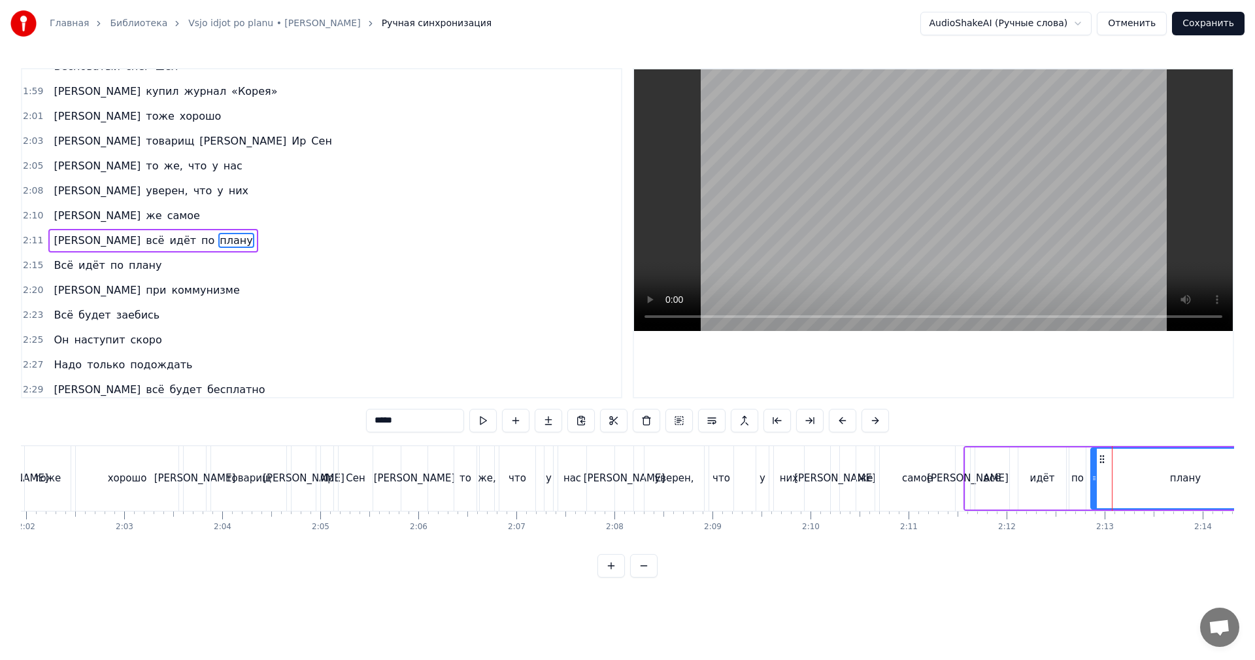
scroll to position [1041, 0]
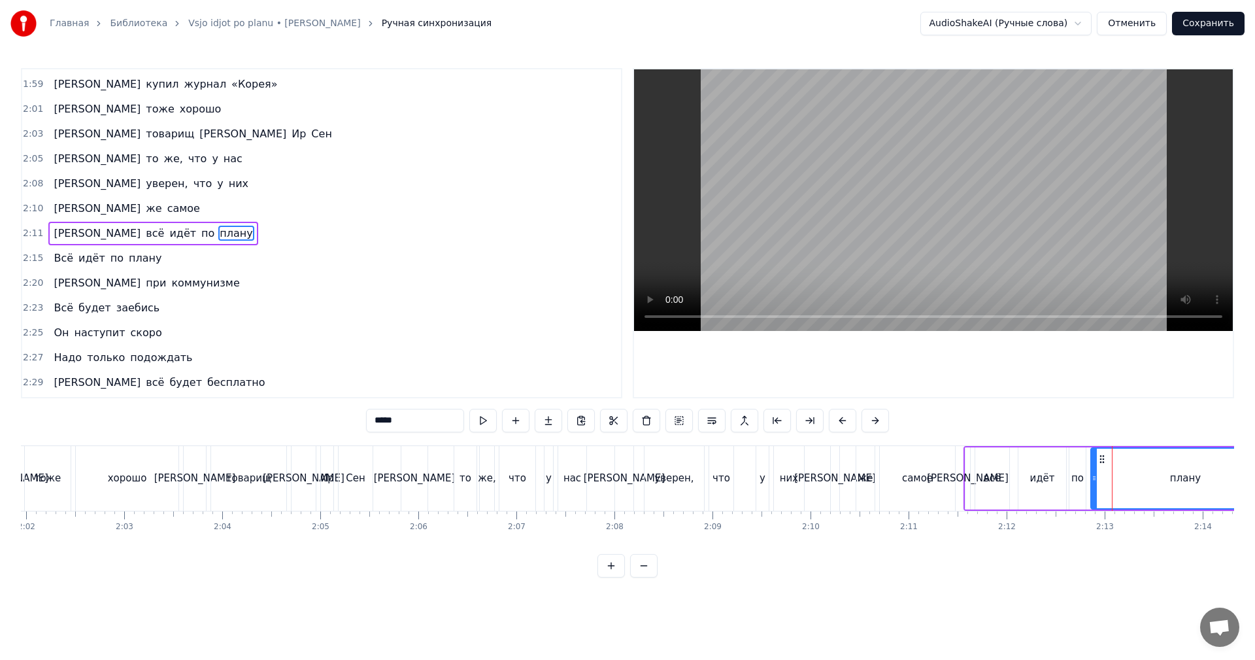
click at [941, 182] on video at bounding box center [933, 200] width 599 height 262
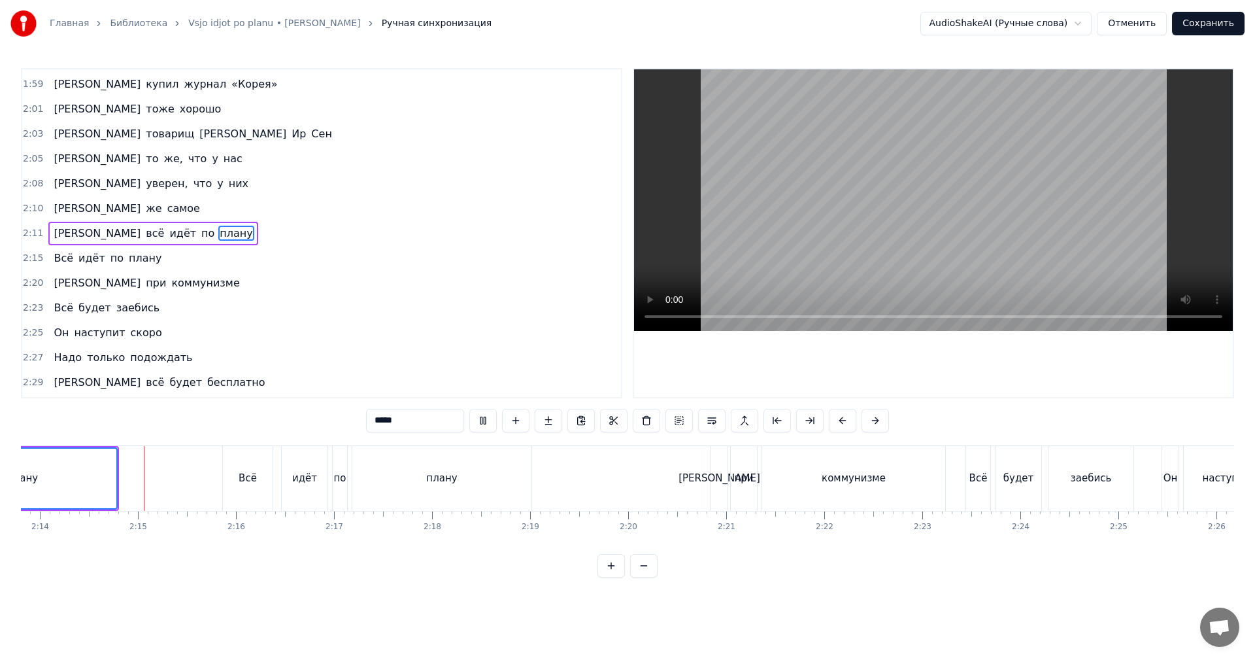
scroll to position [0, 13135]
click at [925, 479] on div "коммунизме" at bounding box center [840, 478] width 183 height 65
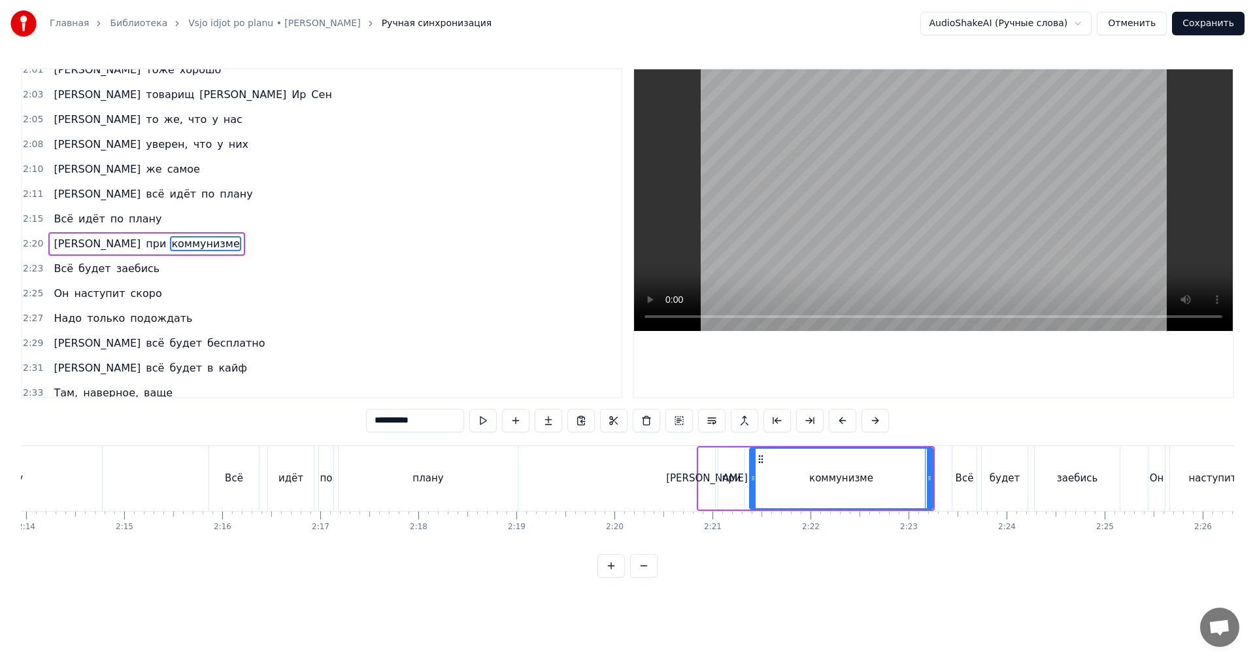
scroll to position [1090, 0]
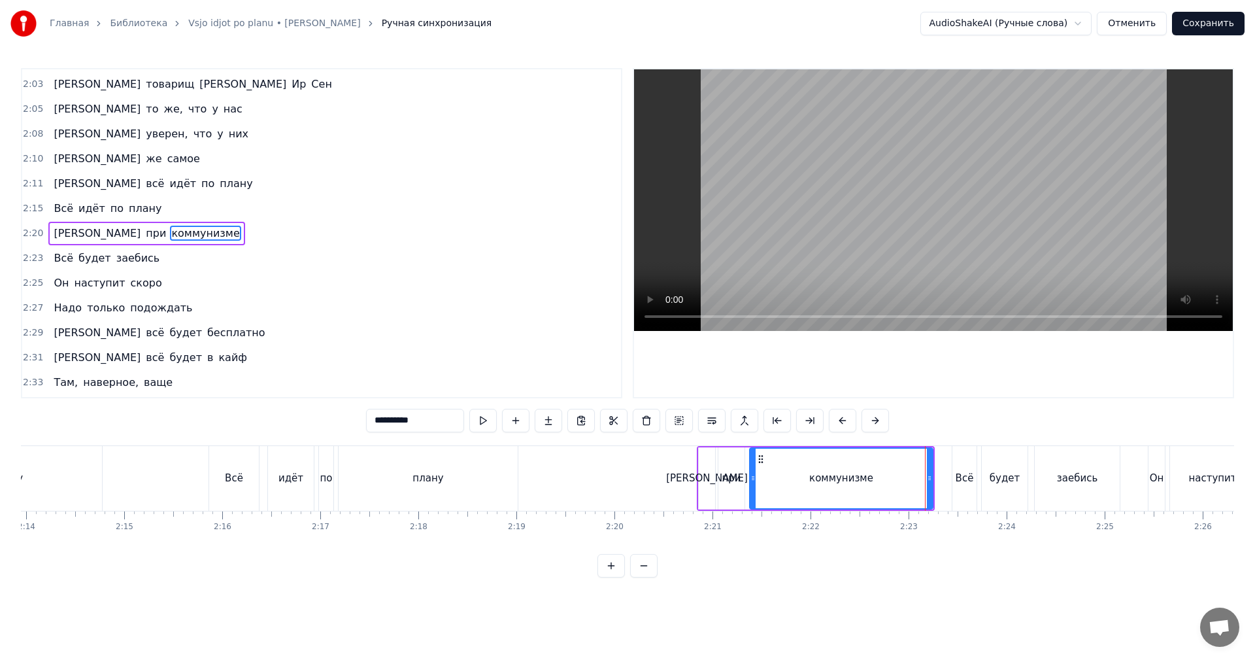
click at [905, 212] on video at bounding box center [933, 200] width 599 height 262
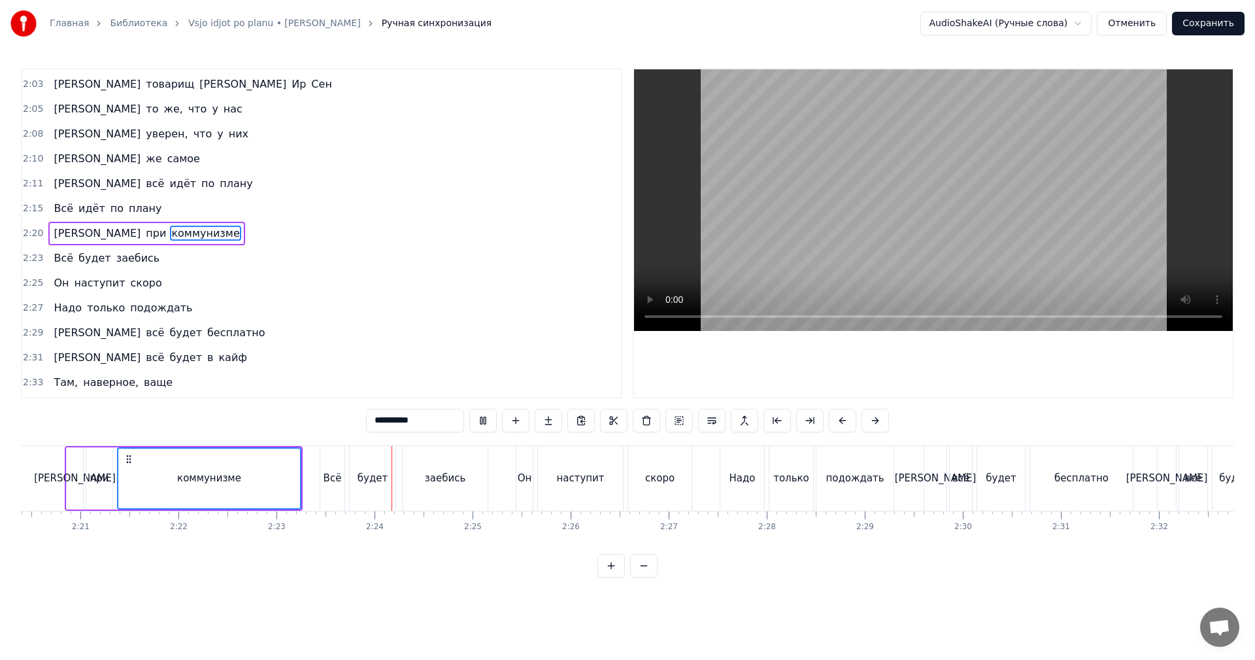
scroll to position [0, 13985]
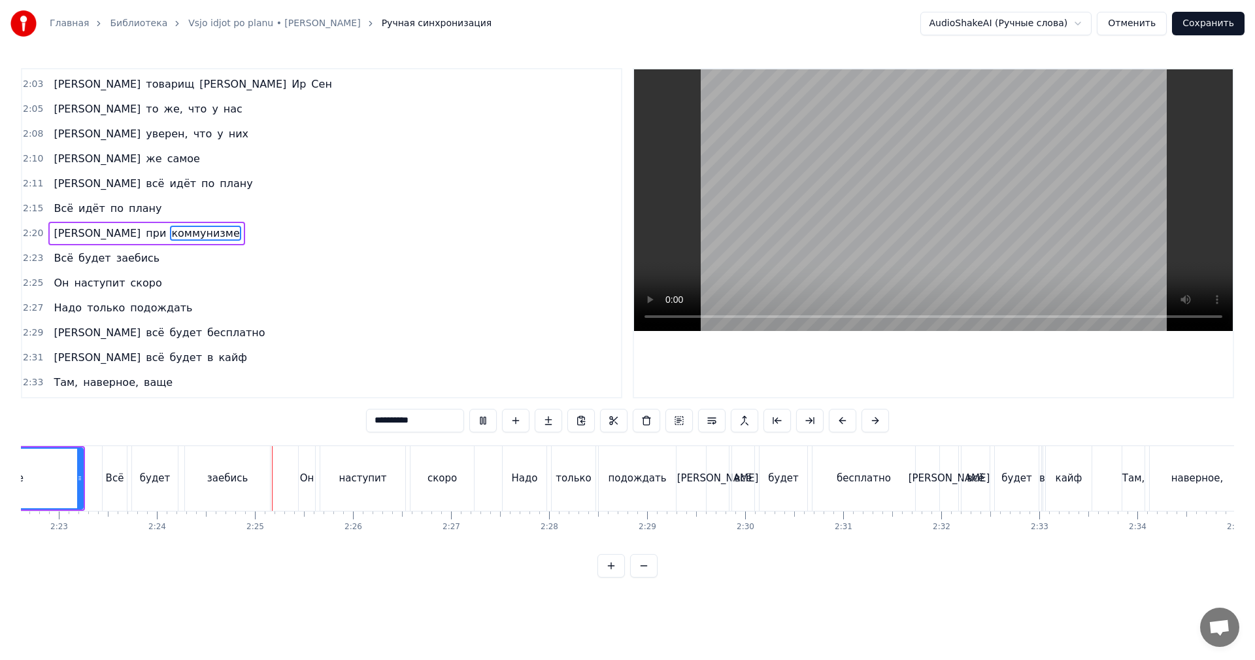
click at [893, 481] on div "бесплатно" at bounding box center [864, 478] width 103 height 65
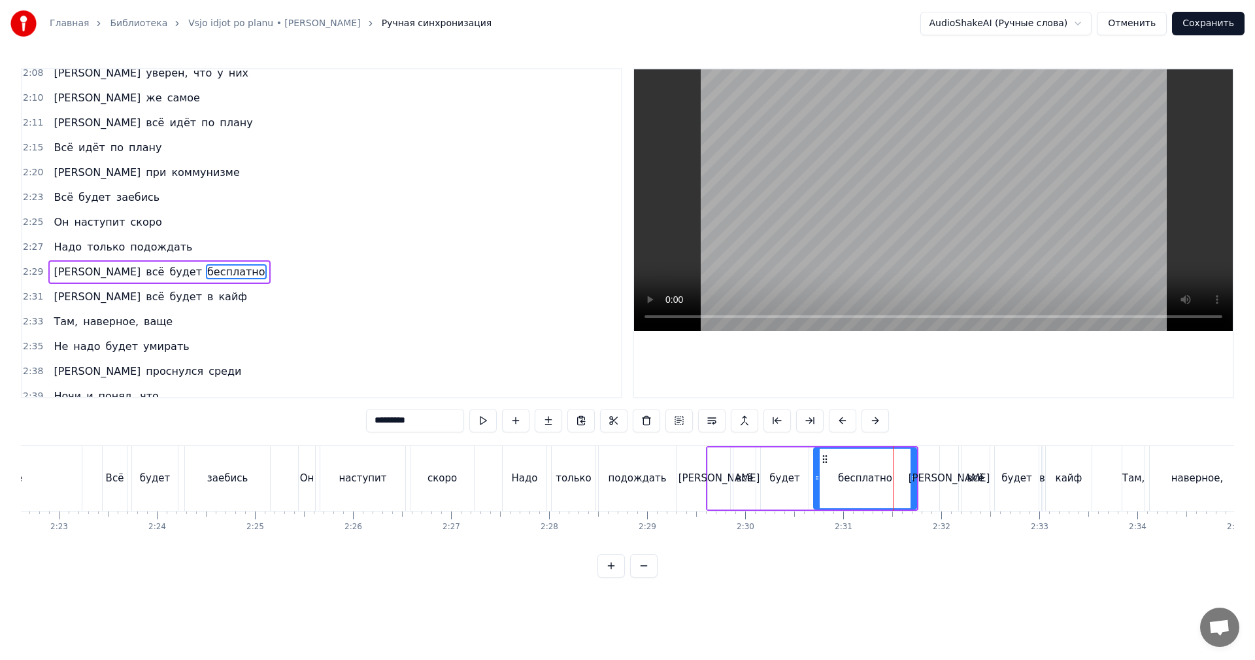
scroll to position [0, 0]
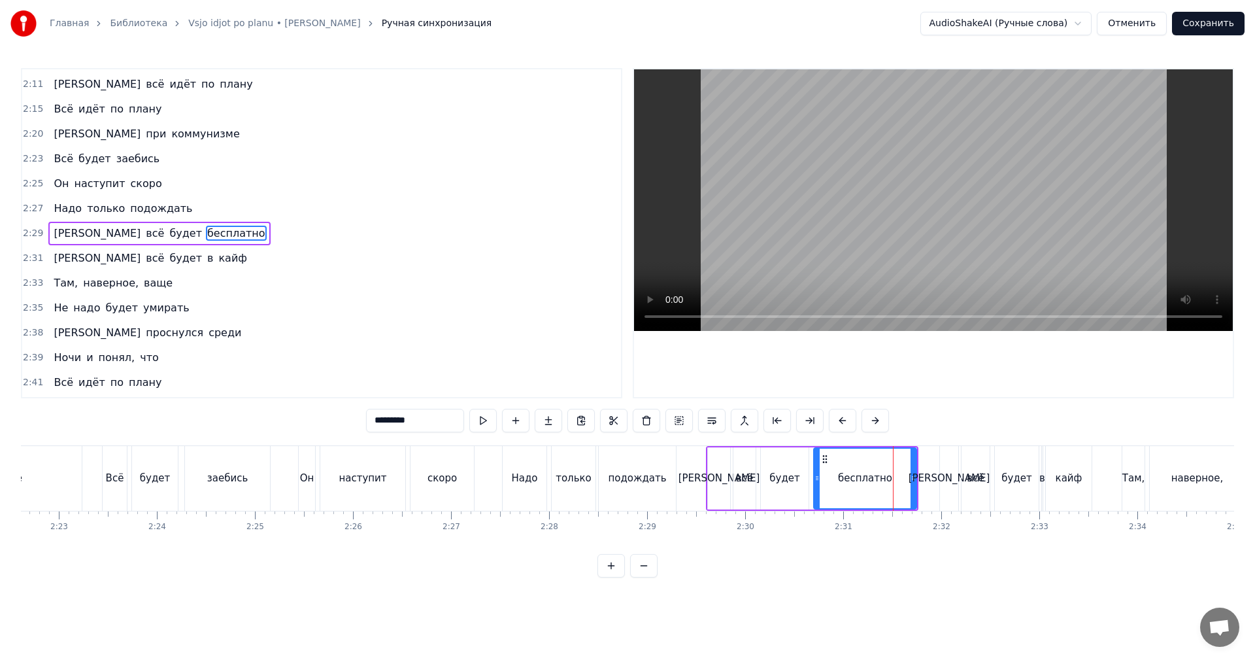
drag, startPoint x: 932, startPoint y: 221, endPoint x: 932, endPoint y: 252, distance: 30.7
click at [932, 222] on video at bounding box center [933, 200] width 599 height 262
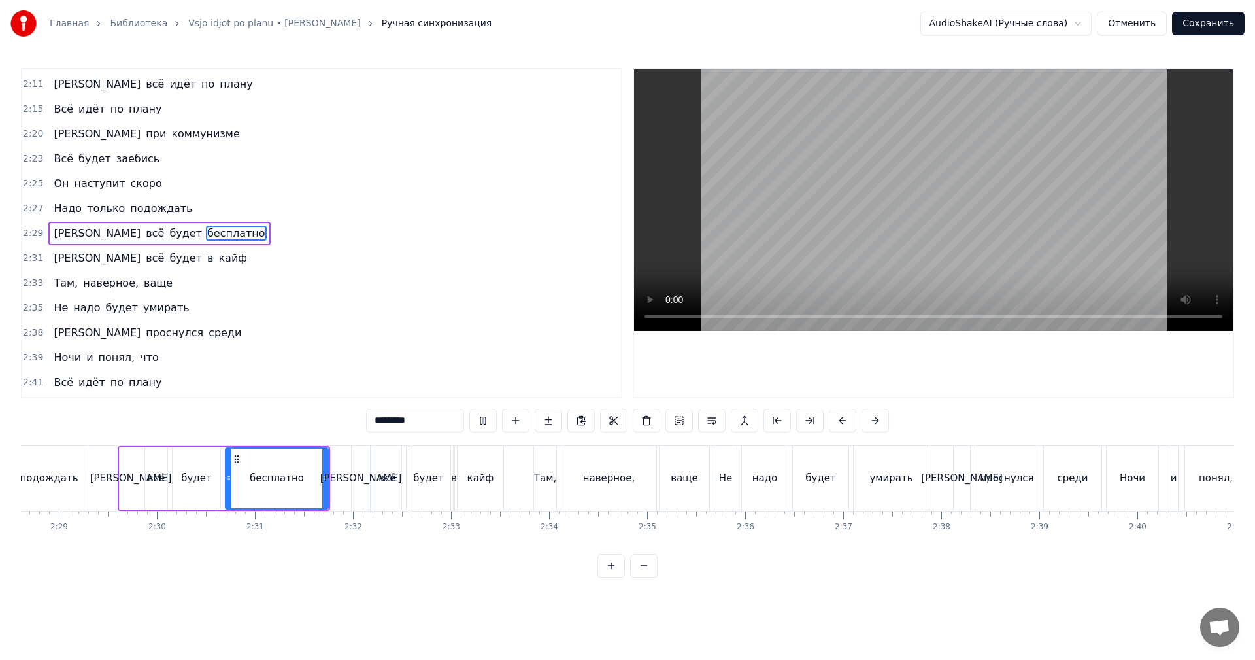
click at [1004, 477] on div "проснулся" at bounding box center [1007, 478] width 54 height 15
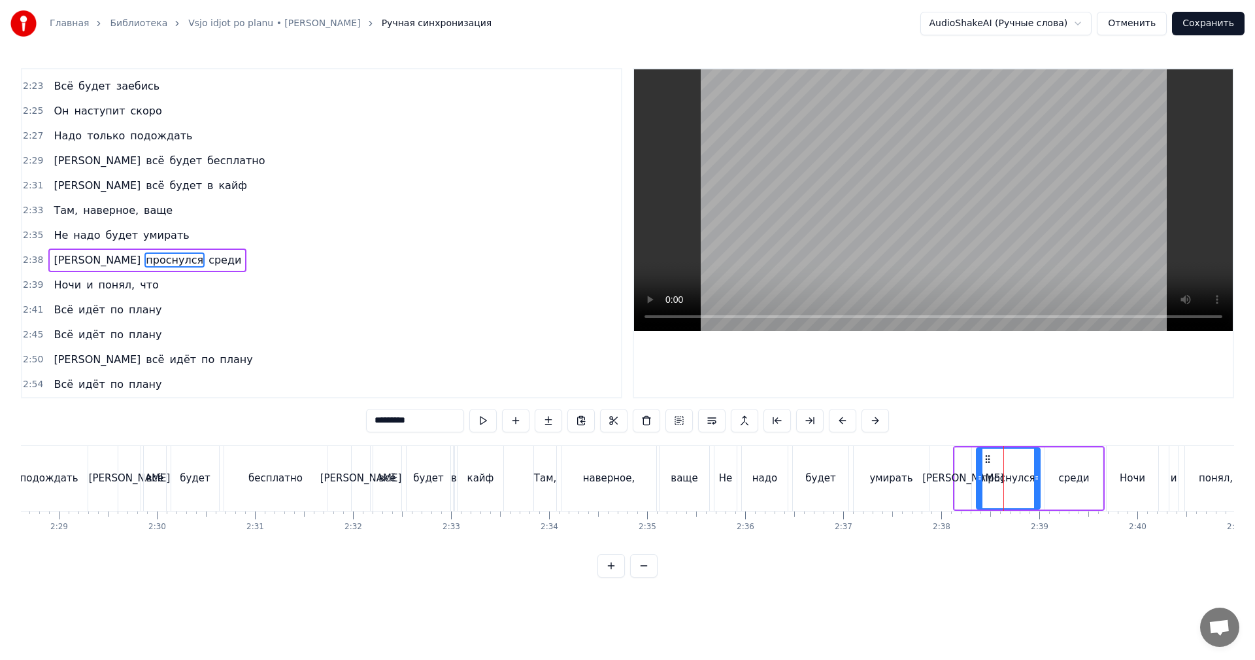
drag, startPoint x: 941, startPoint y: 186, endPoint x: 964, endPoint y: 329, distance: 145.0
click at [941, 187] on video at bounding box center [933, 200] width 599 height 262
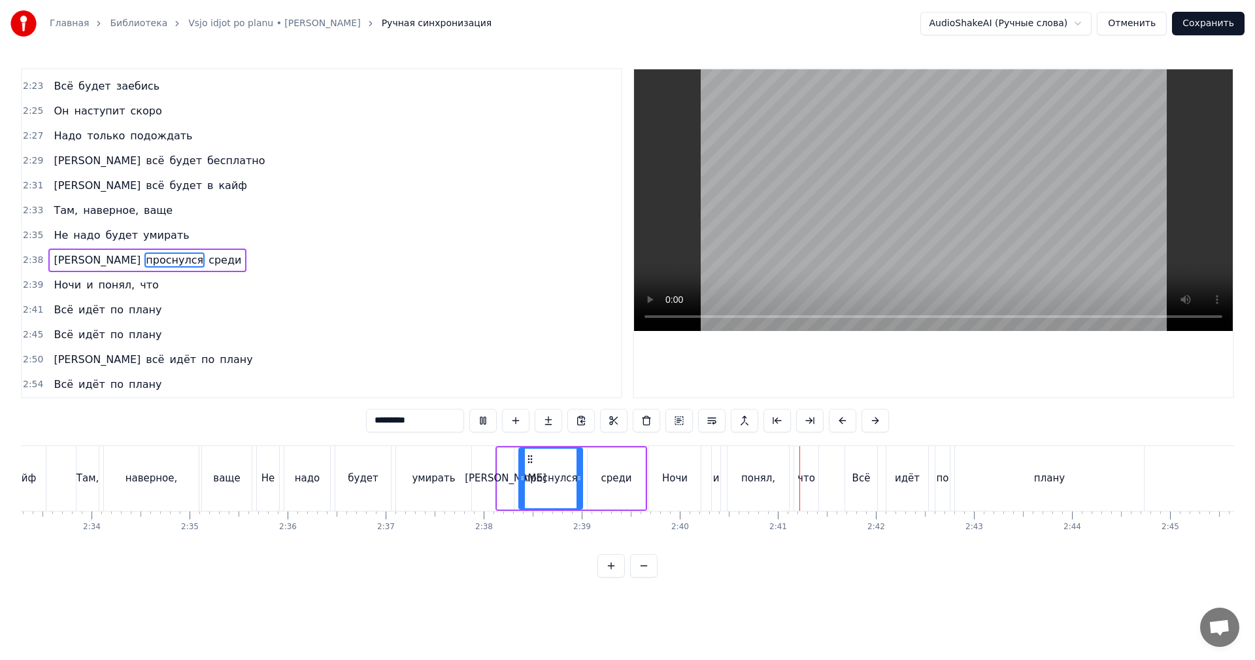
click at [665, 478] on div "Ночи" at bounding box center [674, 478] width 25 height 15
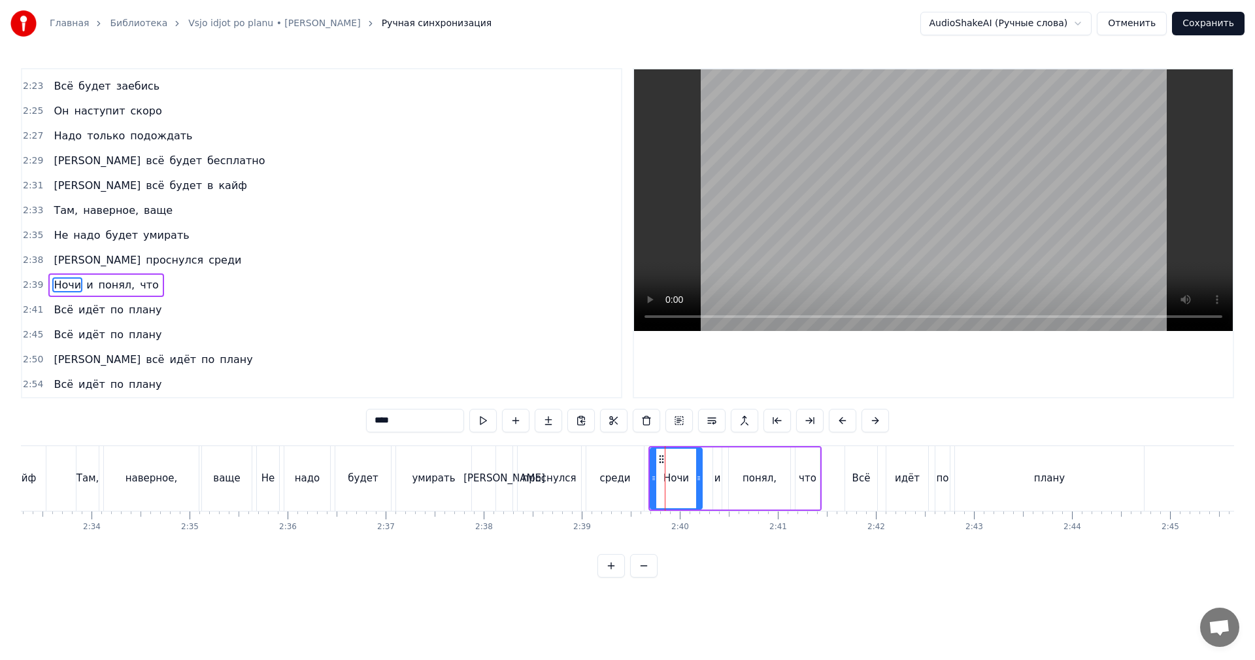
click at [380, 421] on input "****" at bounding box center [415, 421] width 98 height 24
click at [890, 222] on video at bounding box center [933, 200] width 599 height 262
type input "****"
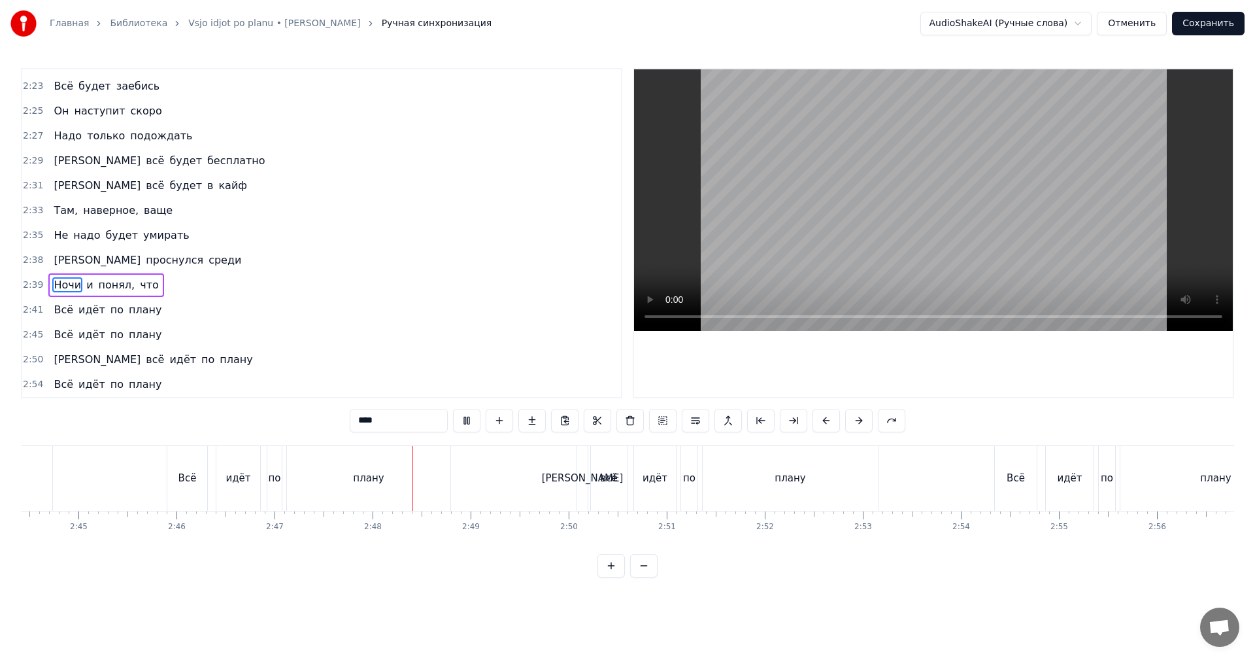
click at [933, 254] on video at bounding box center [933, 200] width 599 height 262
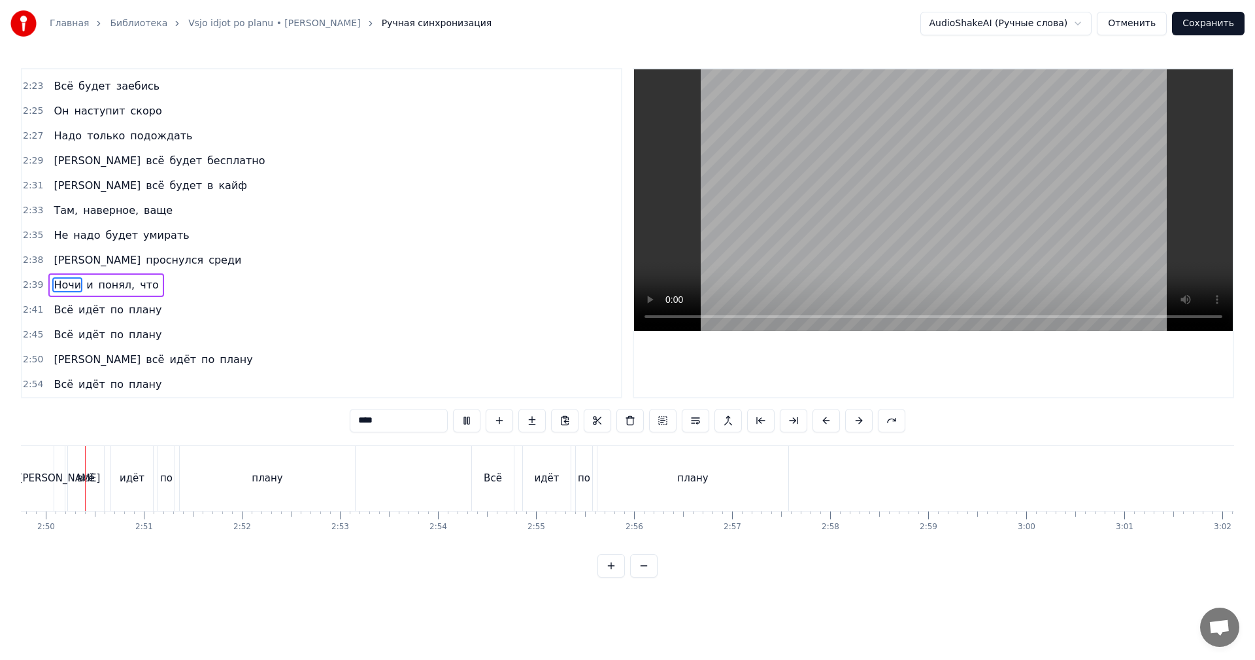
scroll to position [0, 16635]
click at [1211, 26] on button "Сохранить" at bounding box center [1208, 24] width 73 height 24
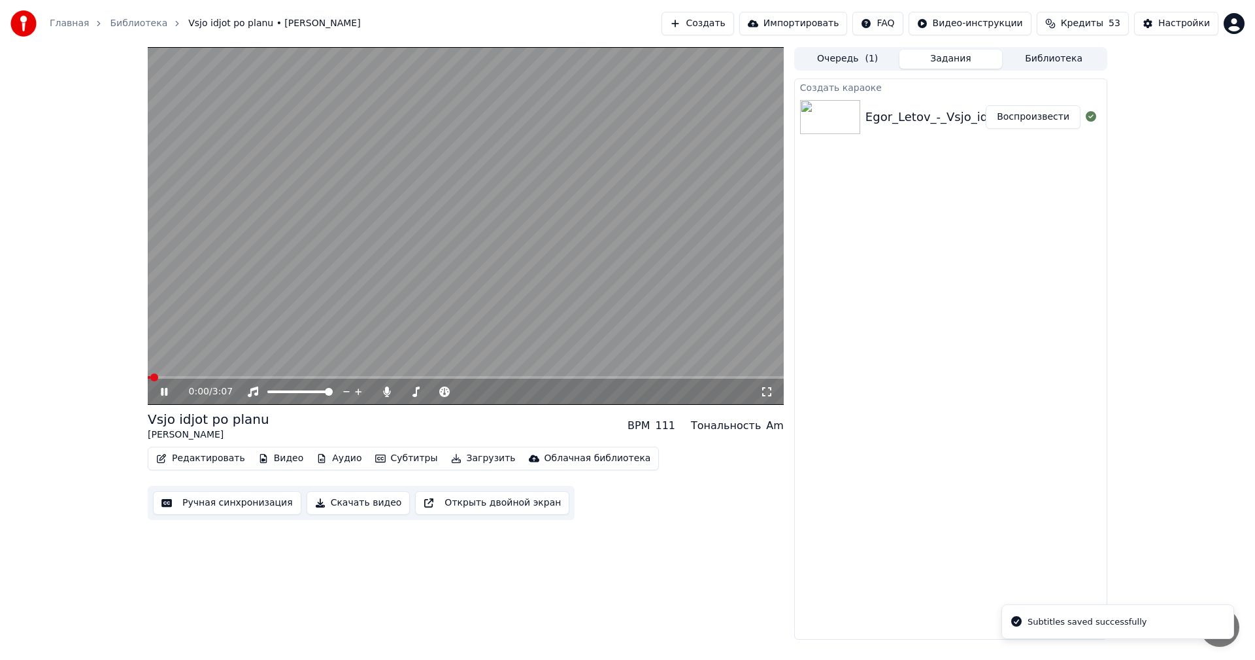
click at [329, 509] on button "Скачать видео" at bounding box center [359, 503] width 104 height 24
click at [500, 229] on video at bounding box center [466, 226] width 636 height 358
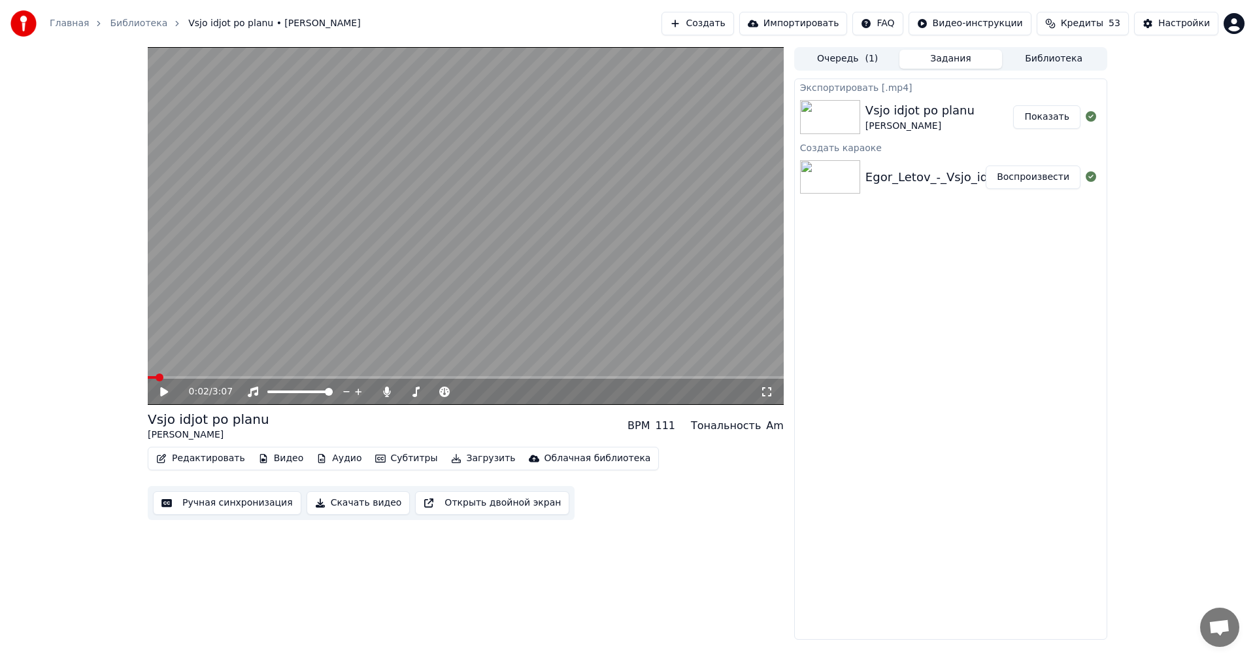
click at [1042, 110] on button "Показать" at bounding box center [1046, 117] width 67 height 24
